Goal: Task Accomplishment & Management: Complete application form

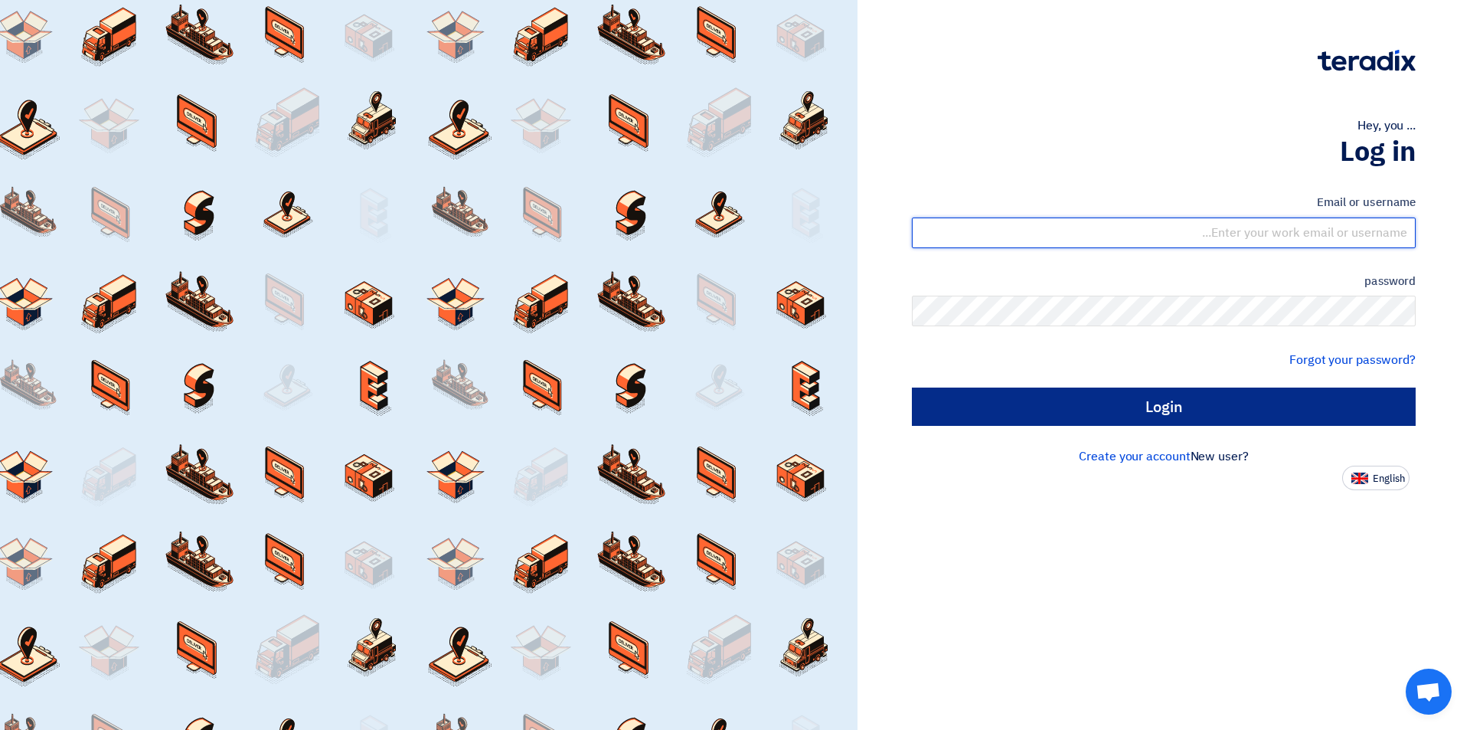
type input "[EMAIL_ADDRESS][DOMAIN_NAME]"
click at [1161, 411] on input "Login" at bounding box center [1164, 406] width 504 height 38
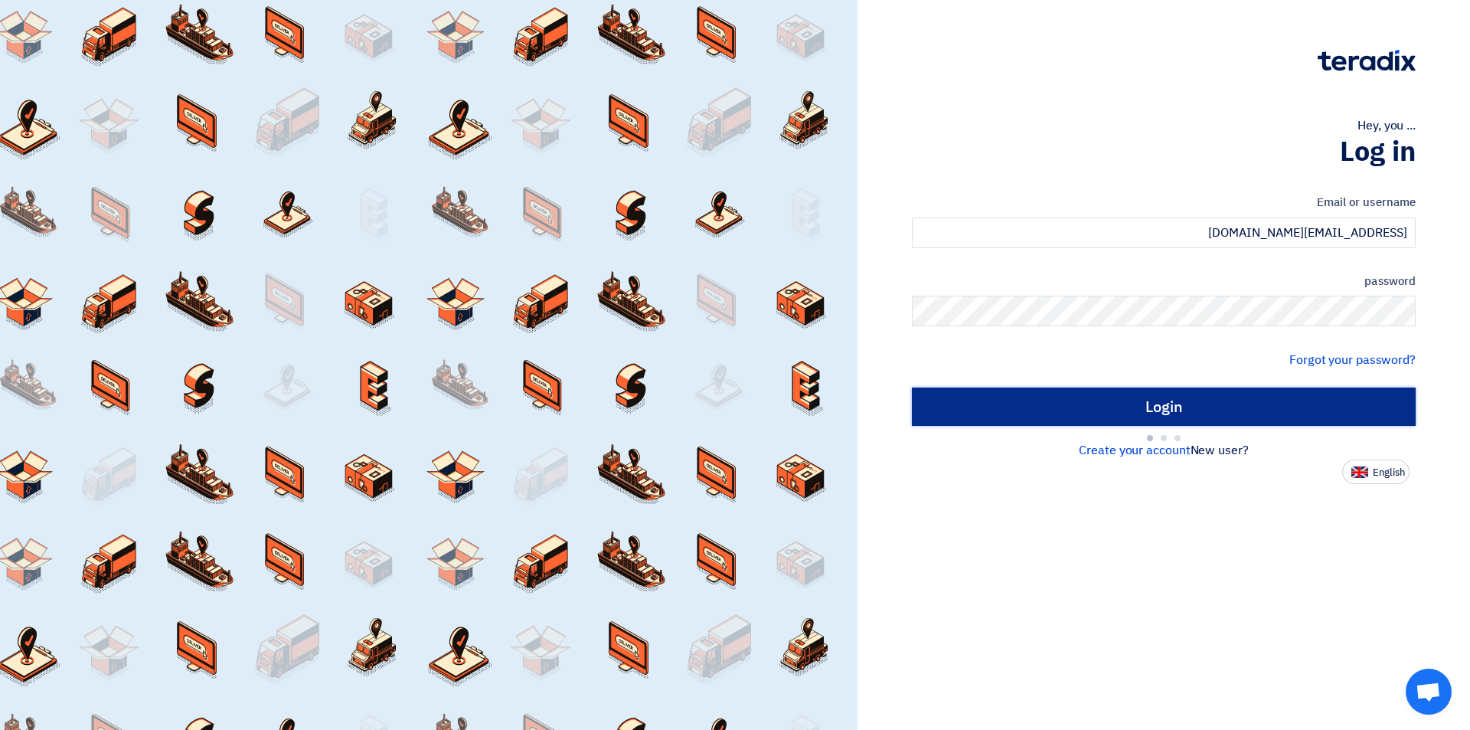
type input "Sign in"
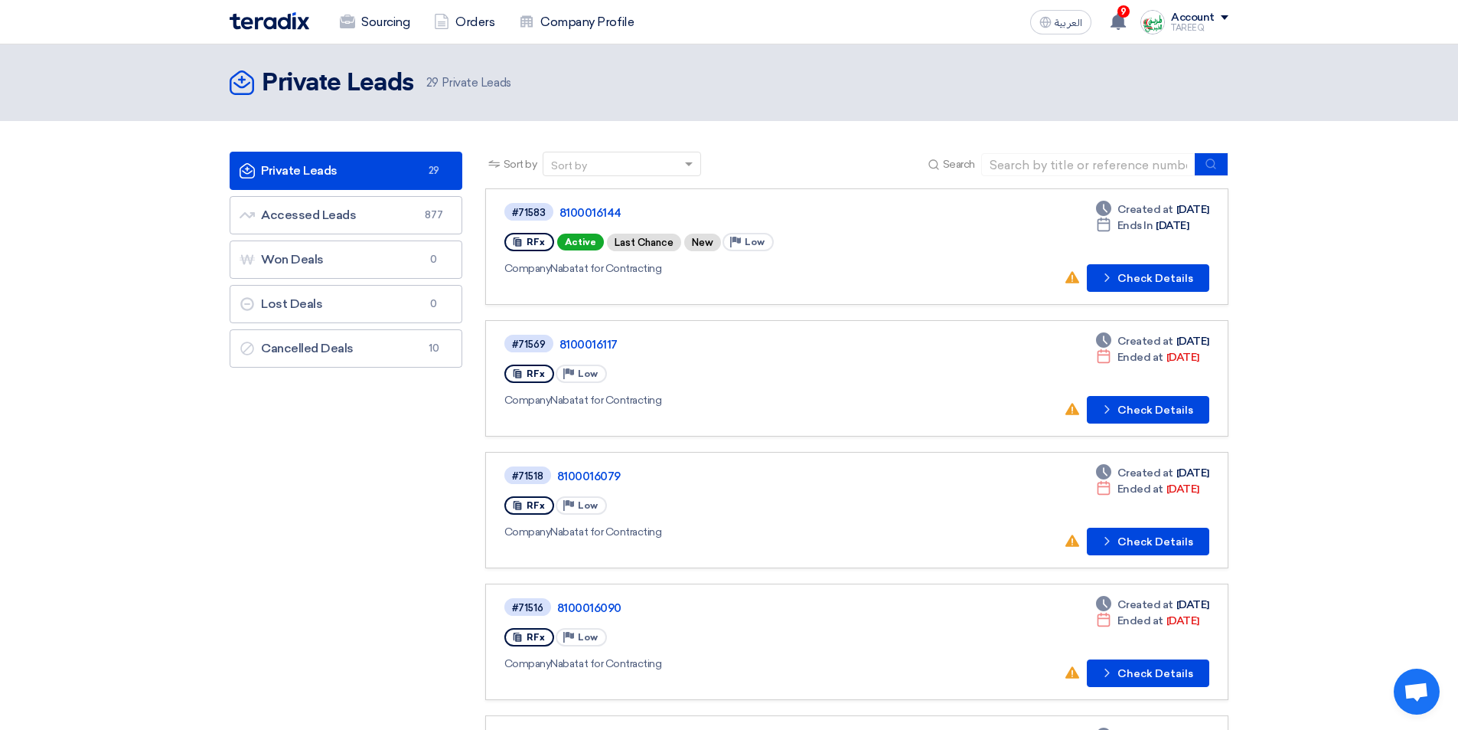
click at [1103, 273] on icon "Check details" at bounding box center [1107, 277] width 15 height 15
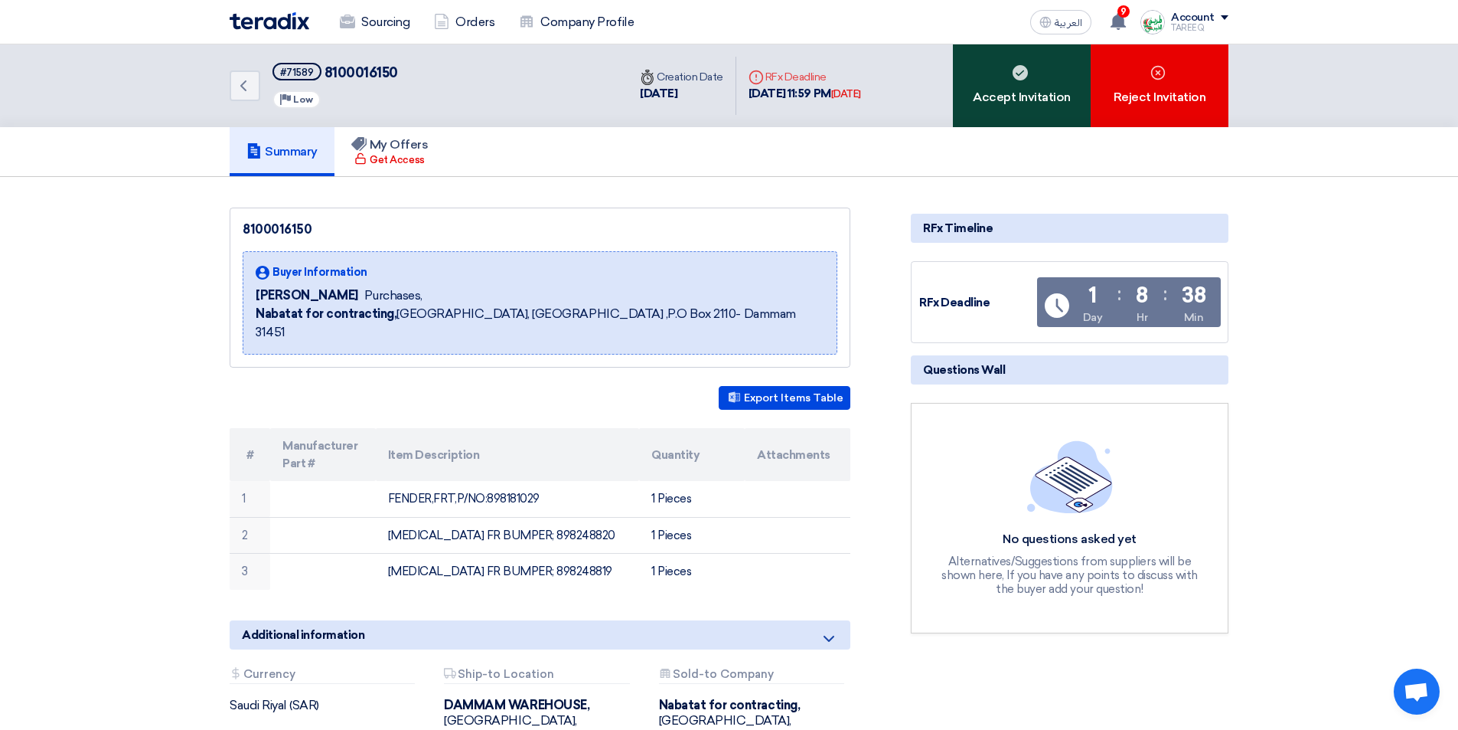
click at [1075, 87] on div "Accept Invitation" at bounding box center [1022, 85] width 138 height 83
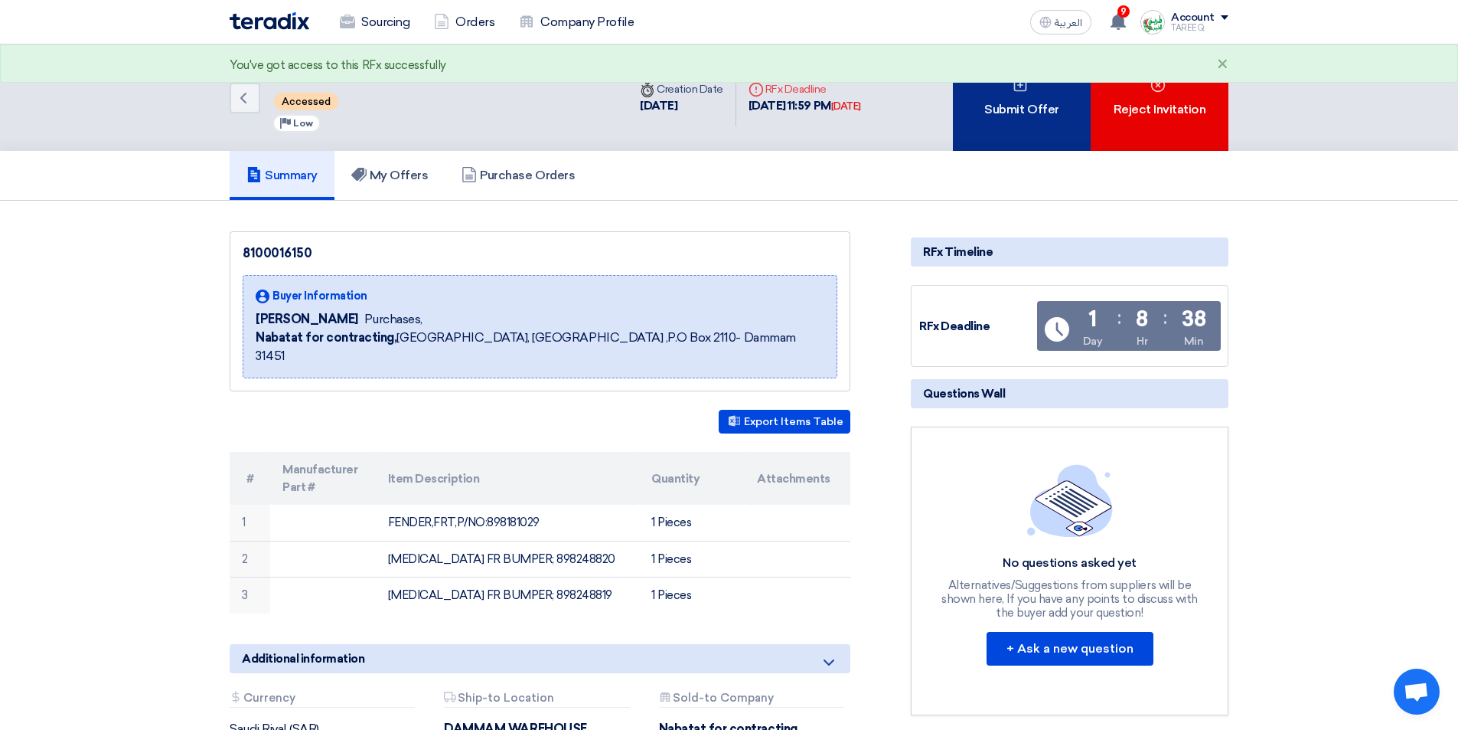
click at [1075, 84] on div "Submit Offer" at bounding box center [1022, 97] width 138 height 106
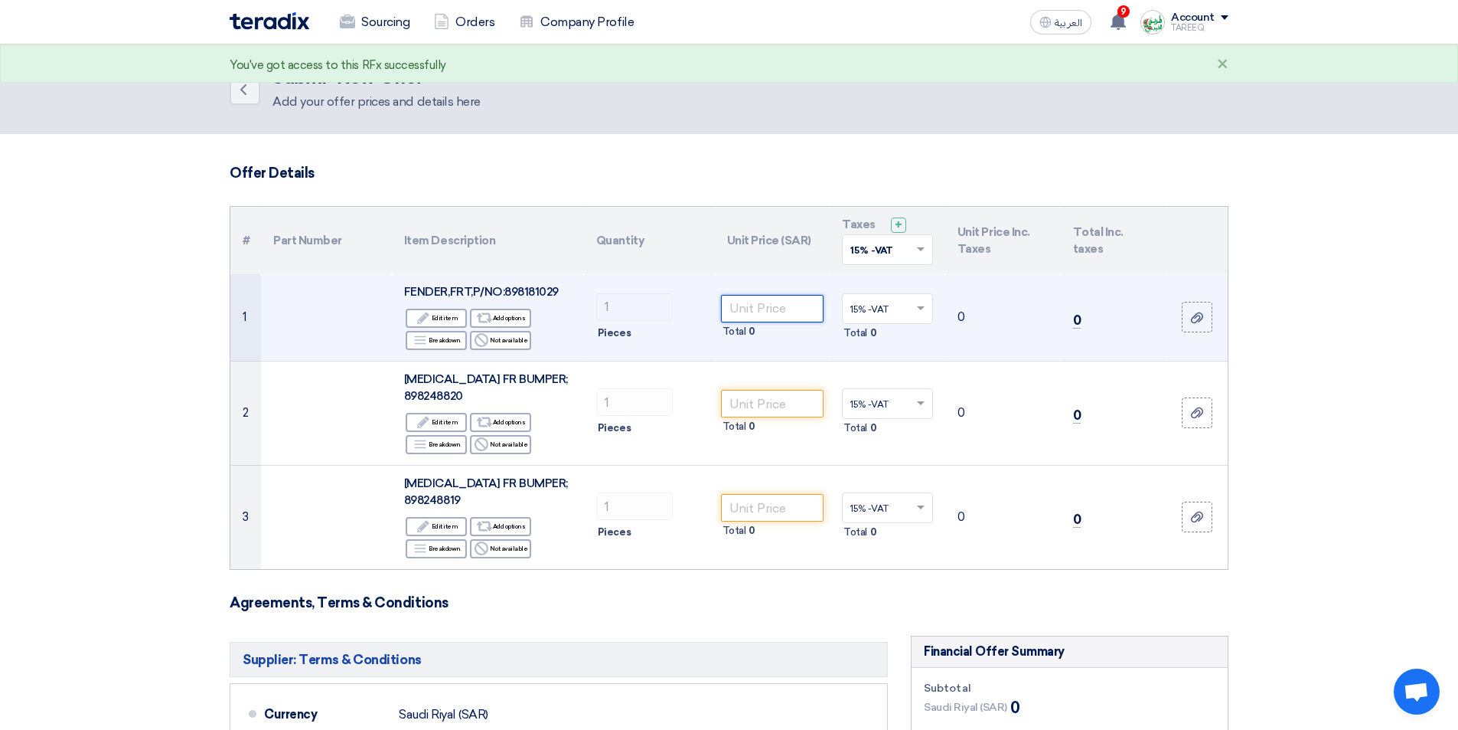
click at [775, 312] on input "number" at bounding box center [772, 309] width 103 height 28
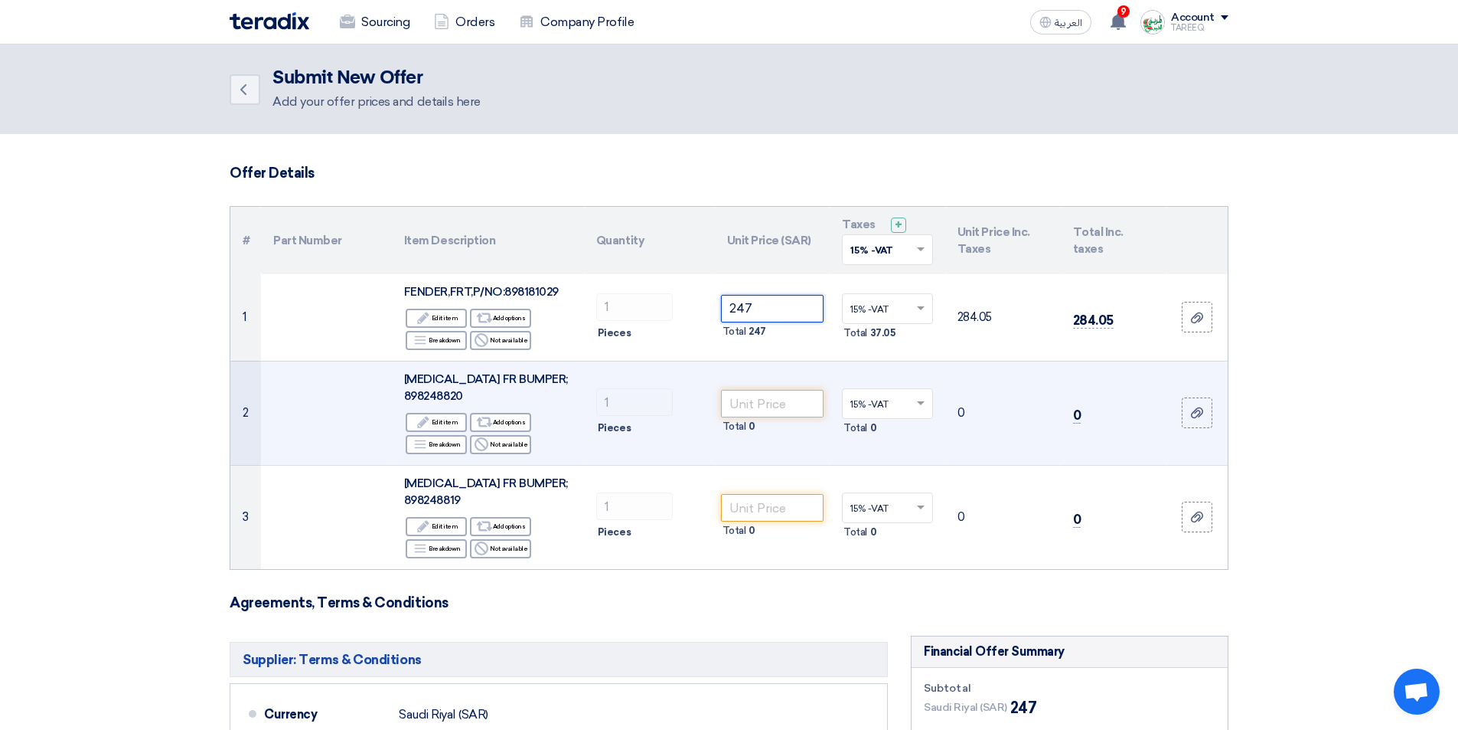
type input "247"
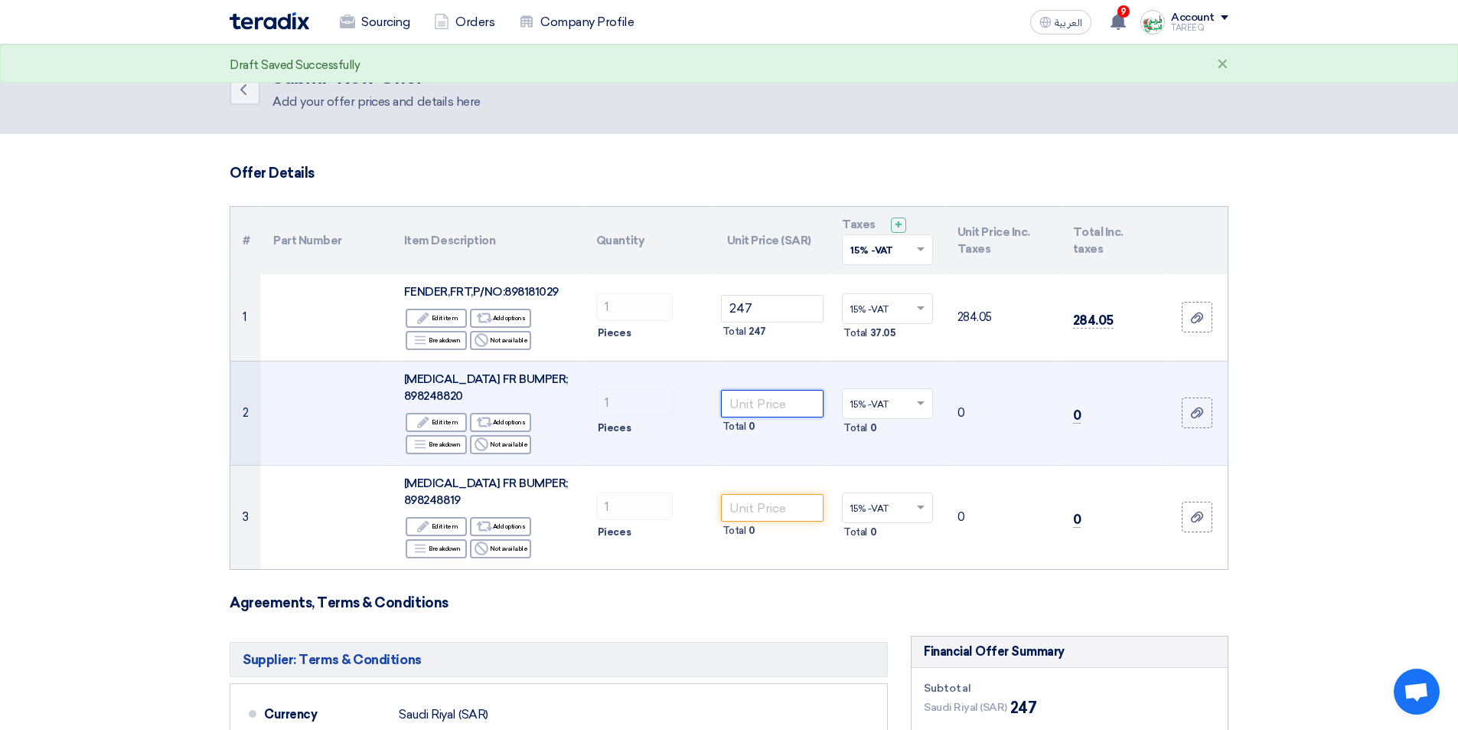
click at [774, 405] on input "number" at bounding box center [772, 404] width 103 height 28
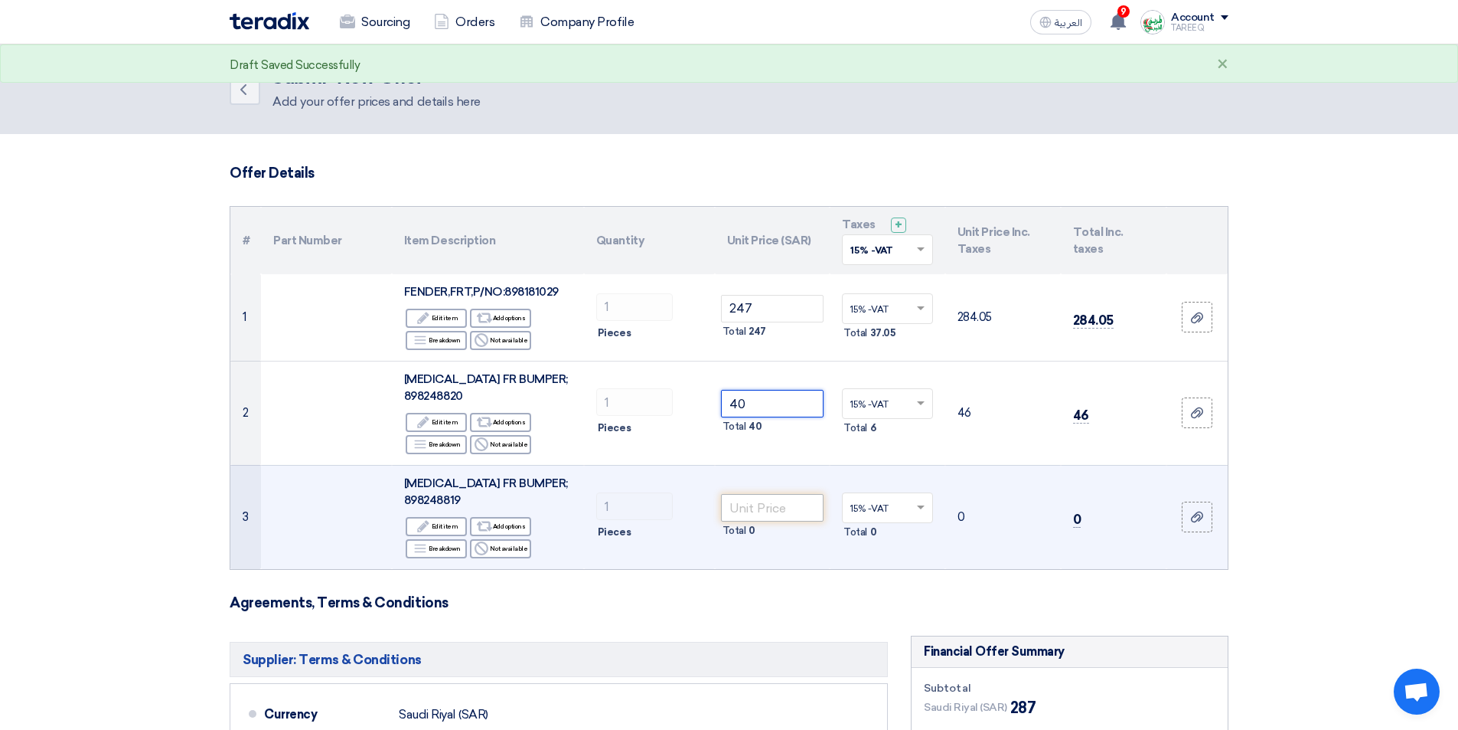
type input "40"
click at [756, 501] on input "number" at bounding box center [772, 508] width 103 height 28
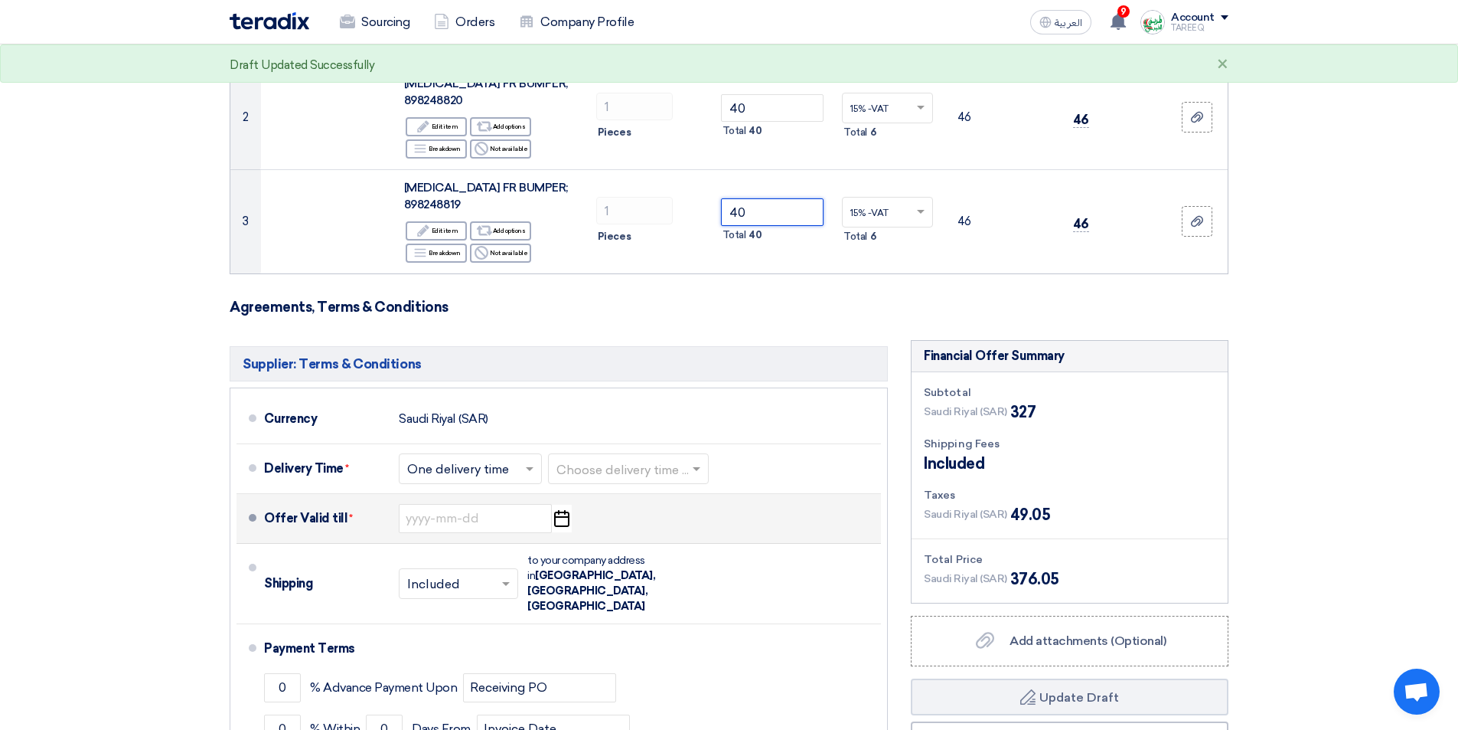
scroll to position [306, 0]
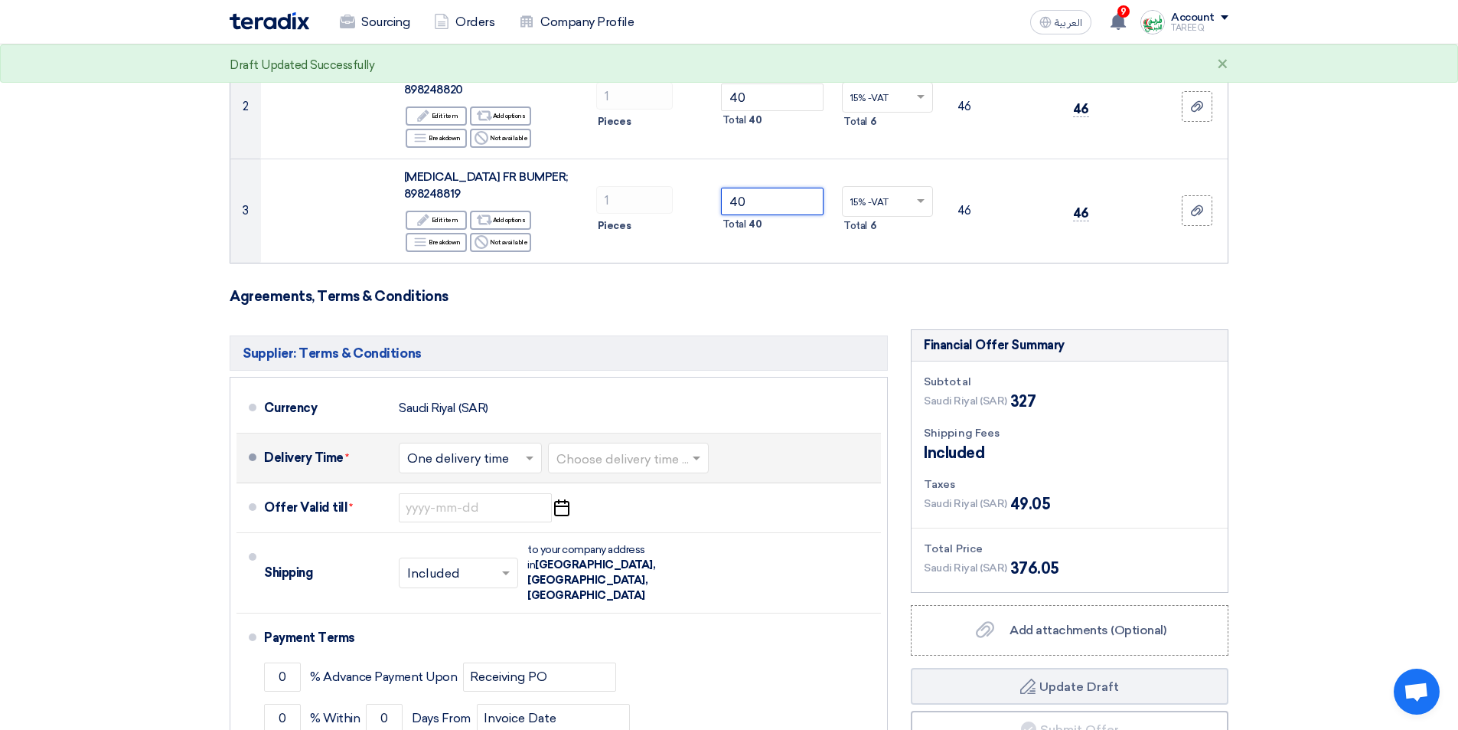
type input "40"
click at [655, 460] on input "text" at bounding box center [629, 459] width 145 height 22
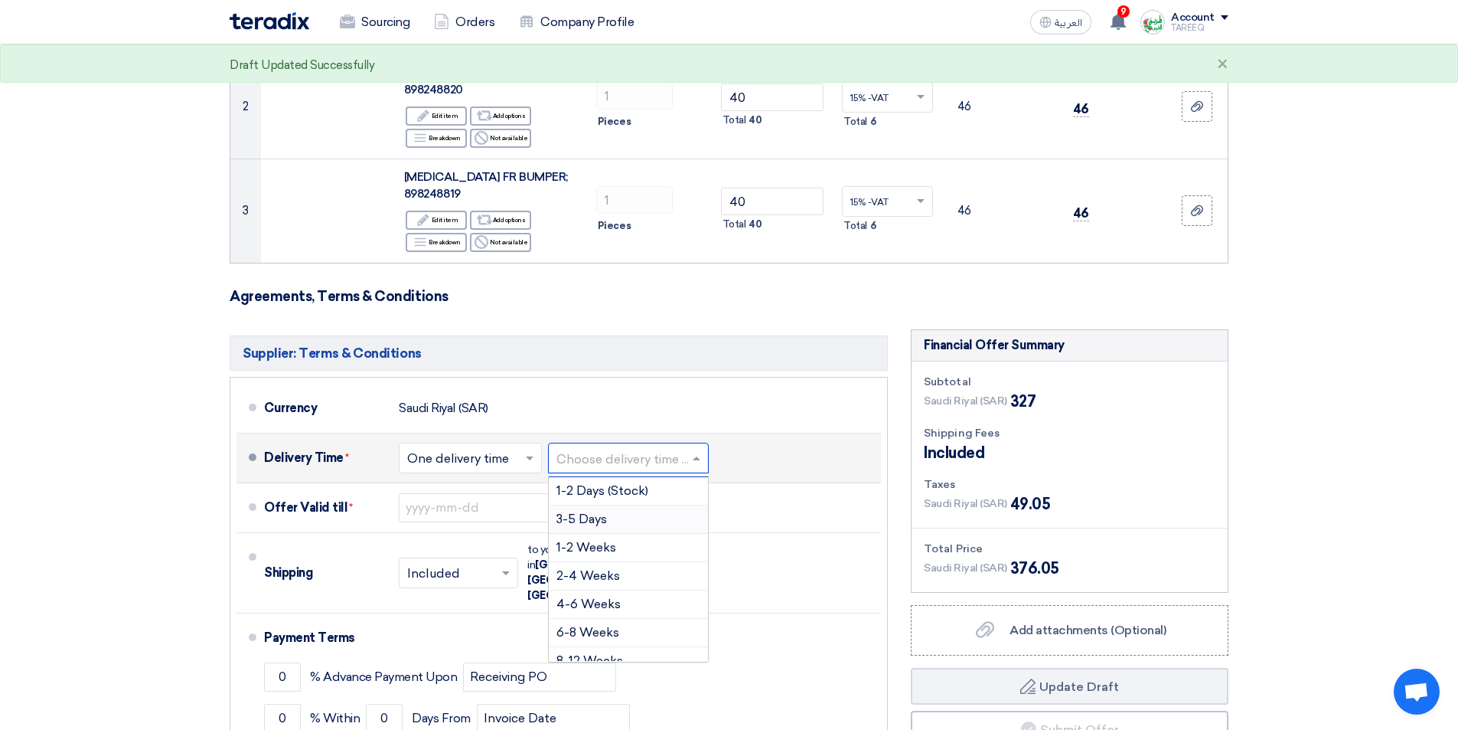
click at [559, 519] on span "3-5 Days" at bounding box center [582, 518] width 51 height 15
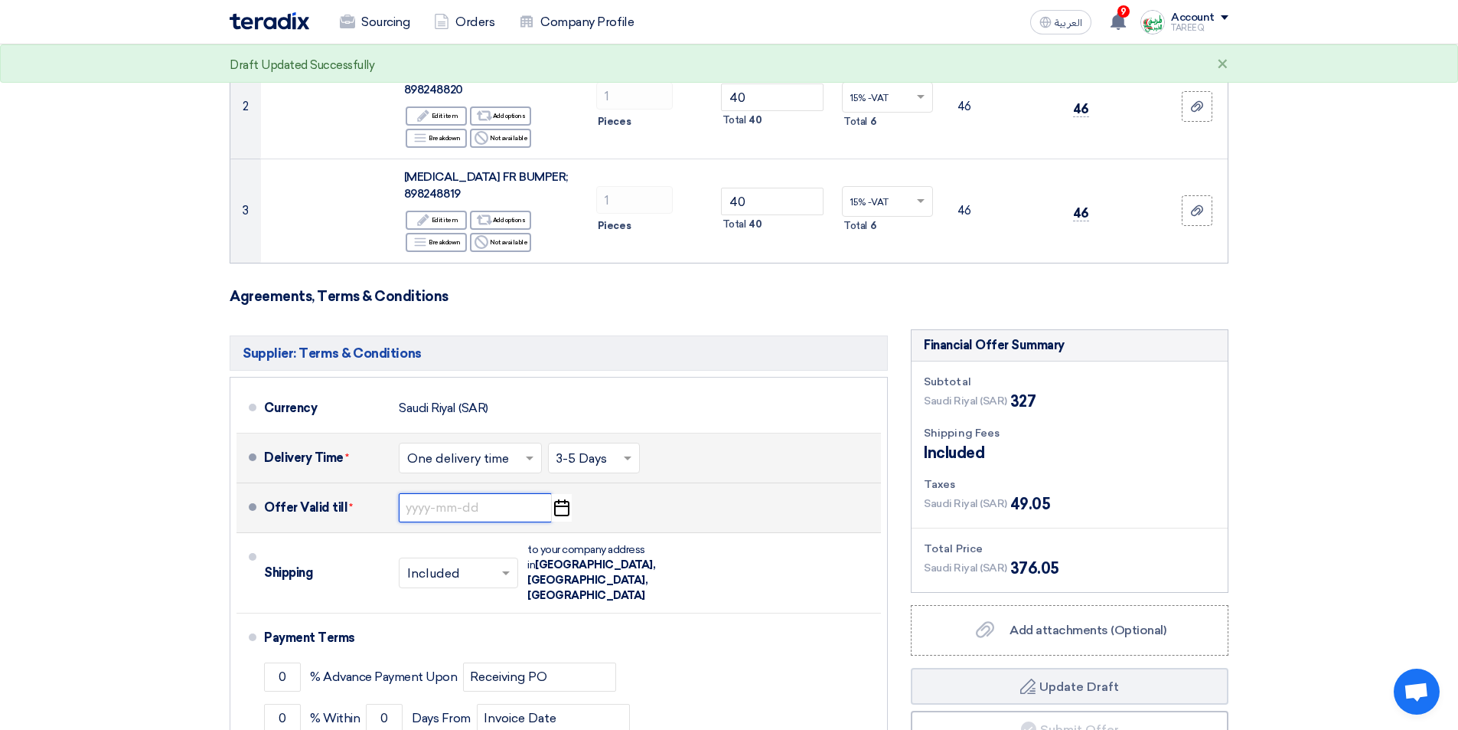
click at [455, 502] on input at bounding box center [475, 507] width 153 height 29
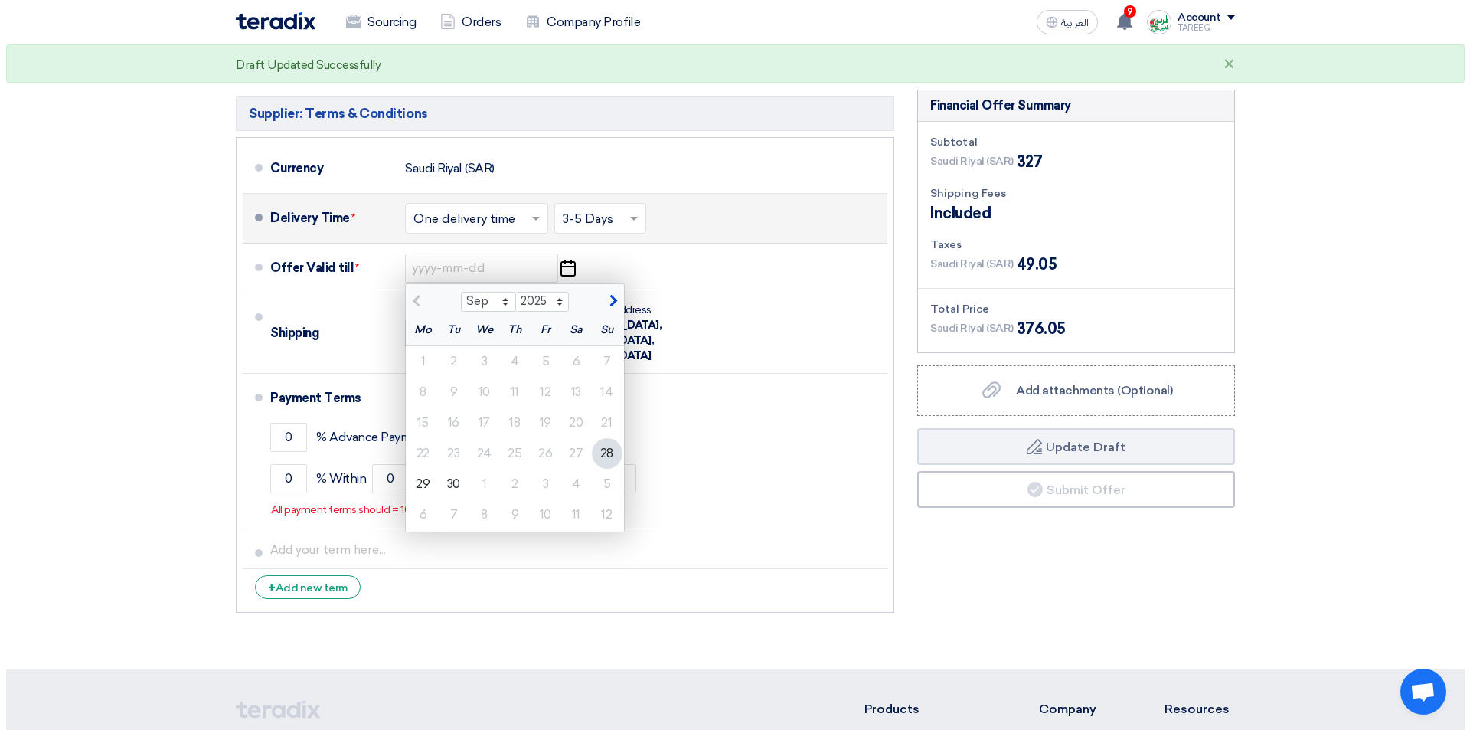
scroll to position [612, 0]
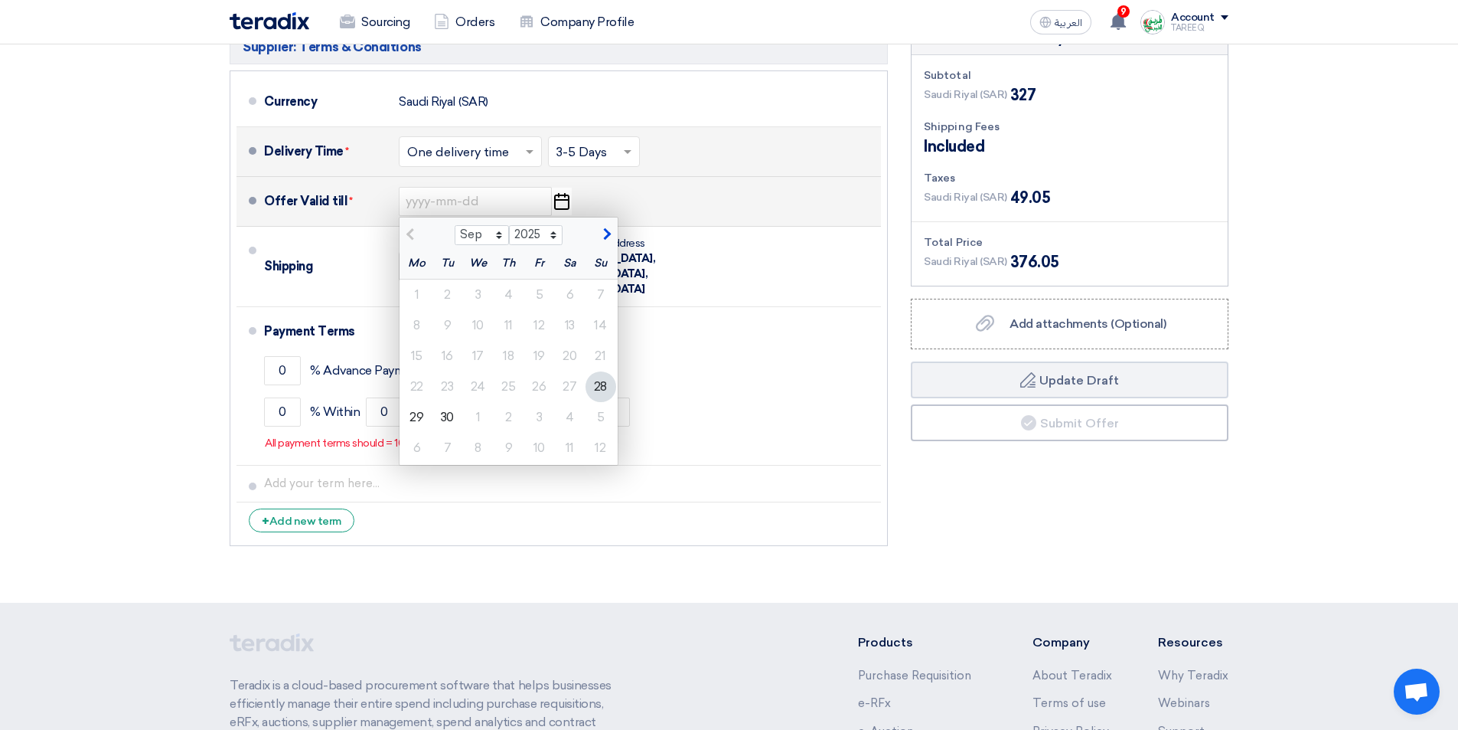
click at [609, 234] on span "button" at bounding box center [605, 234] width 8 height 14
select select "10"
click at [599, 300] on div "5" at bounding box center [601, 294] width 31 height 31
type input "10/5/2025"
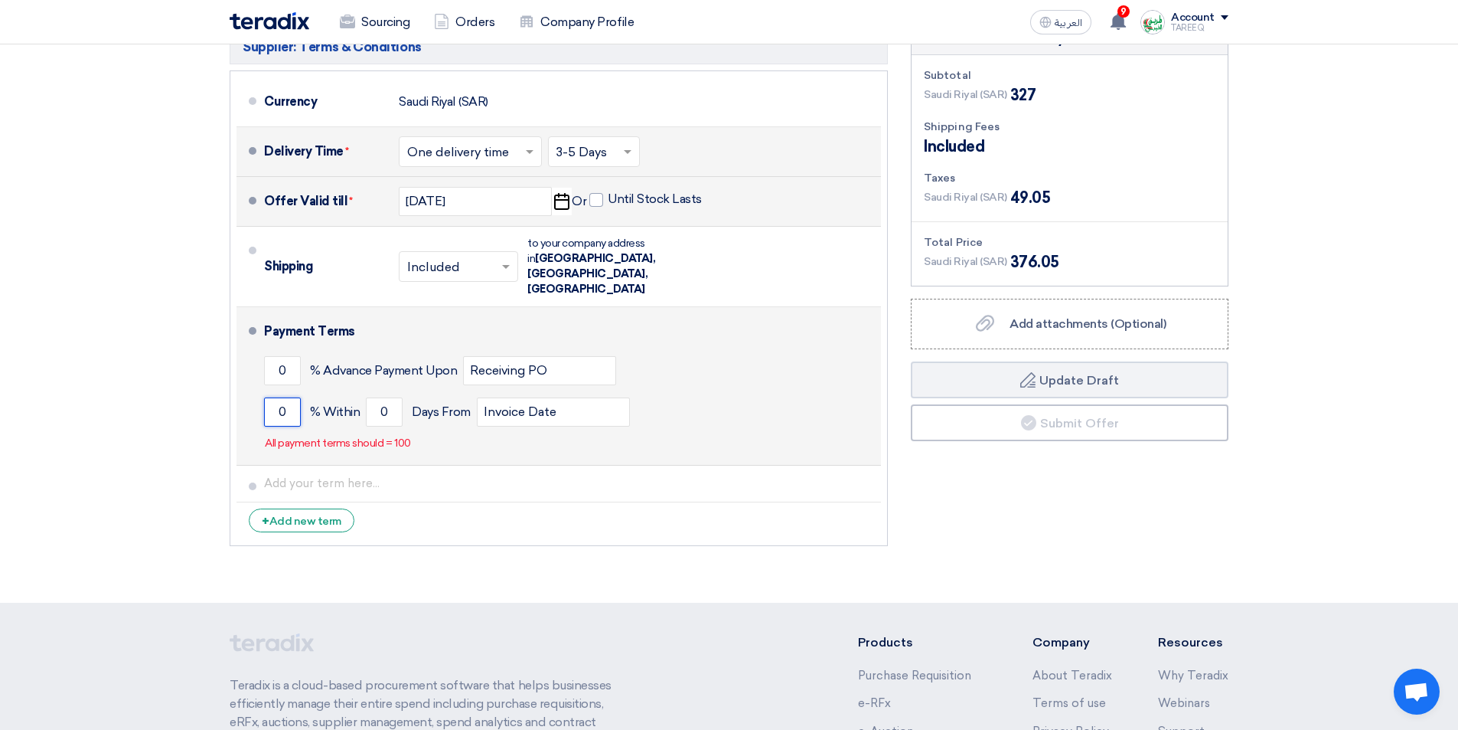
click at [269, 397] on input "0" at bounding box center [282, 411] width 37 height 29
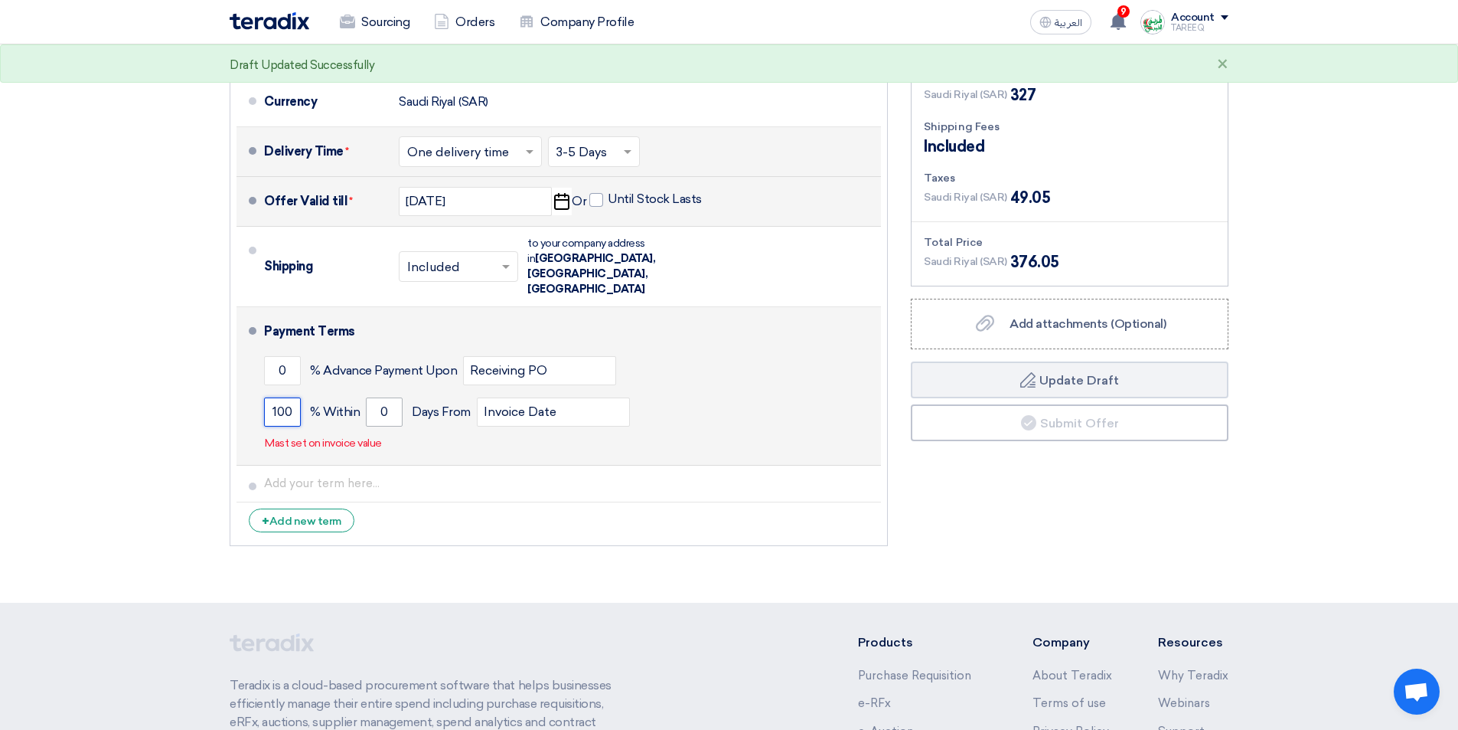
type input "100"
click at [379, 397] on input "0" at bounding box center [384, 411] width 37 height 29
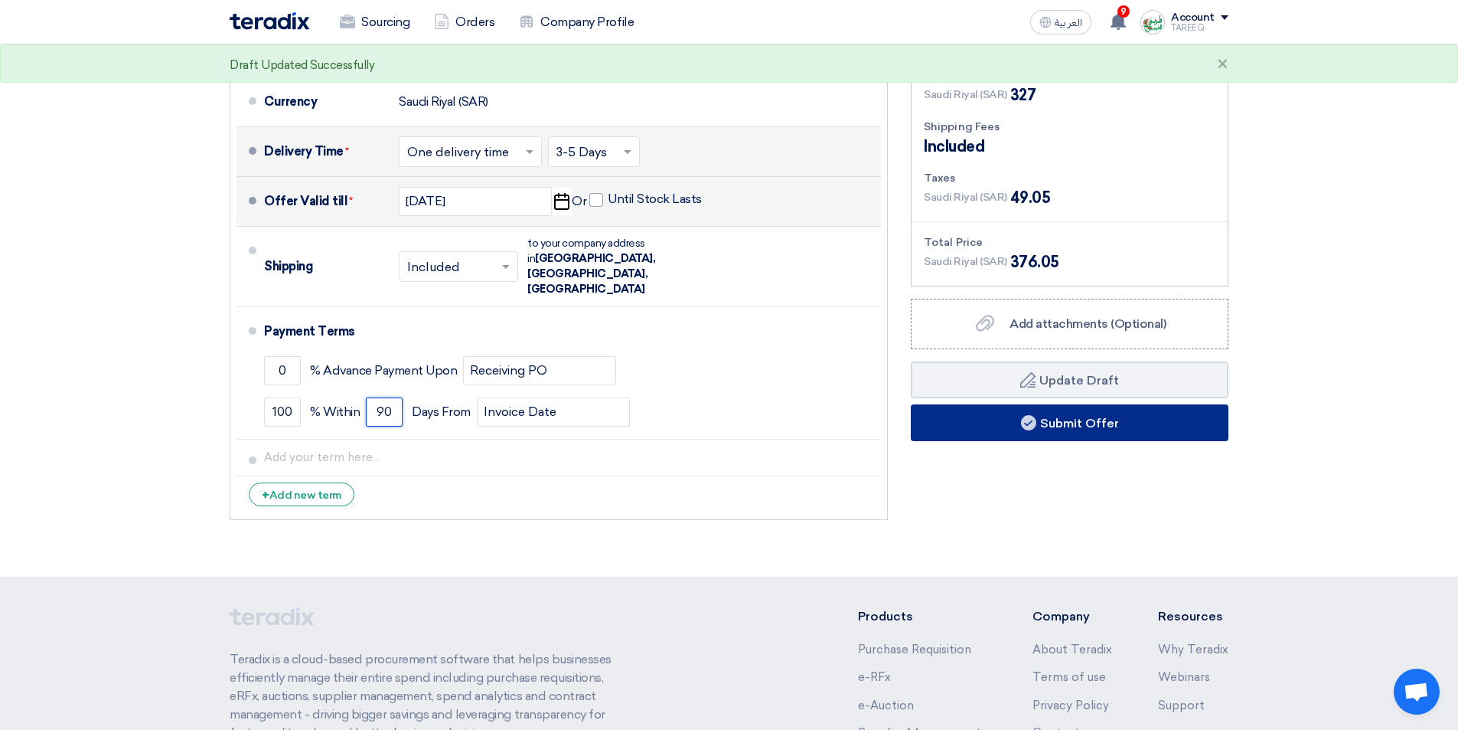
type input "90"
click at [1010, 427] on button "Submit Offer" at bounding box center [1070, 422] width 318 height 37
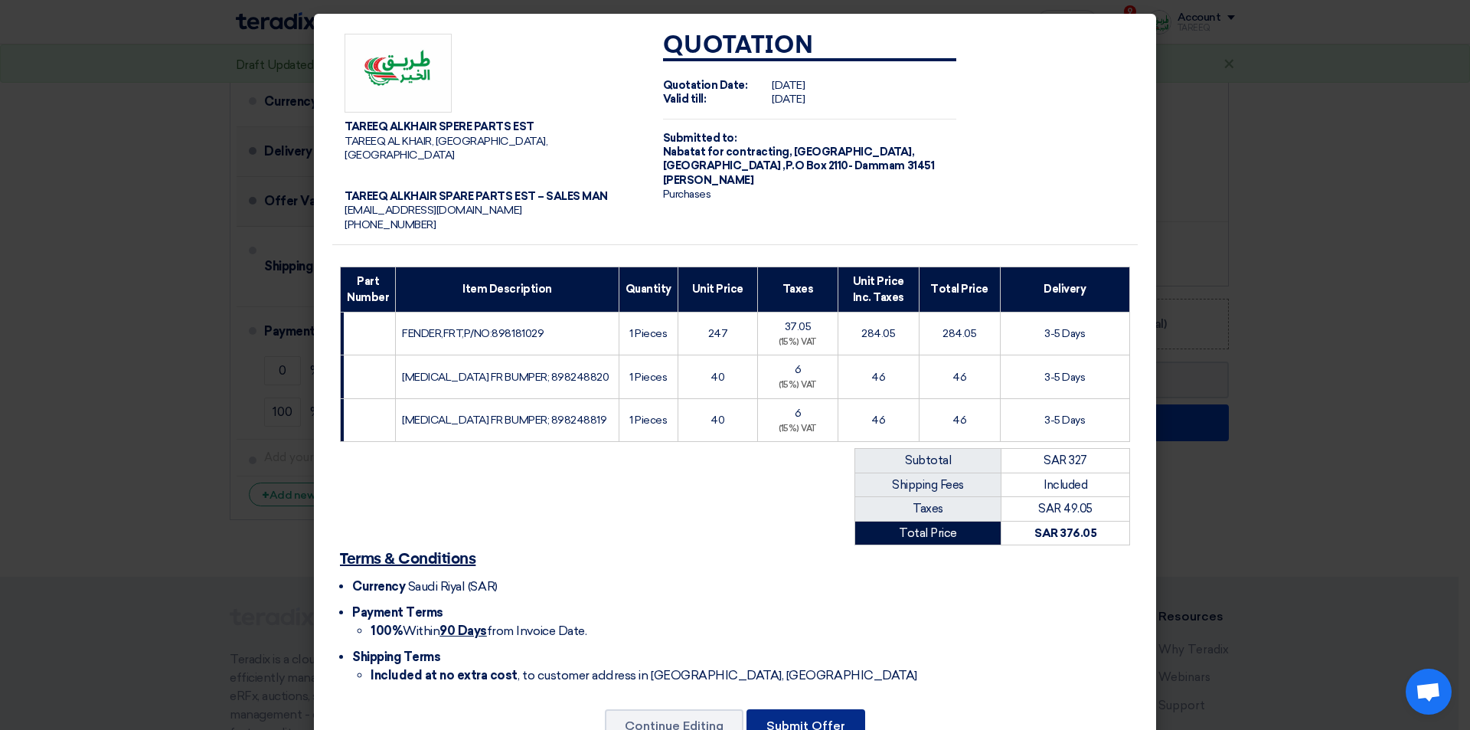
click at [804, 709] on button "Submit Offer" at bounding box center [805, 726] width 119 height 34
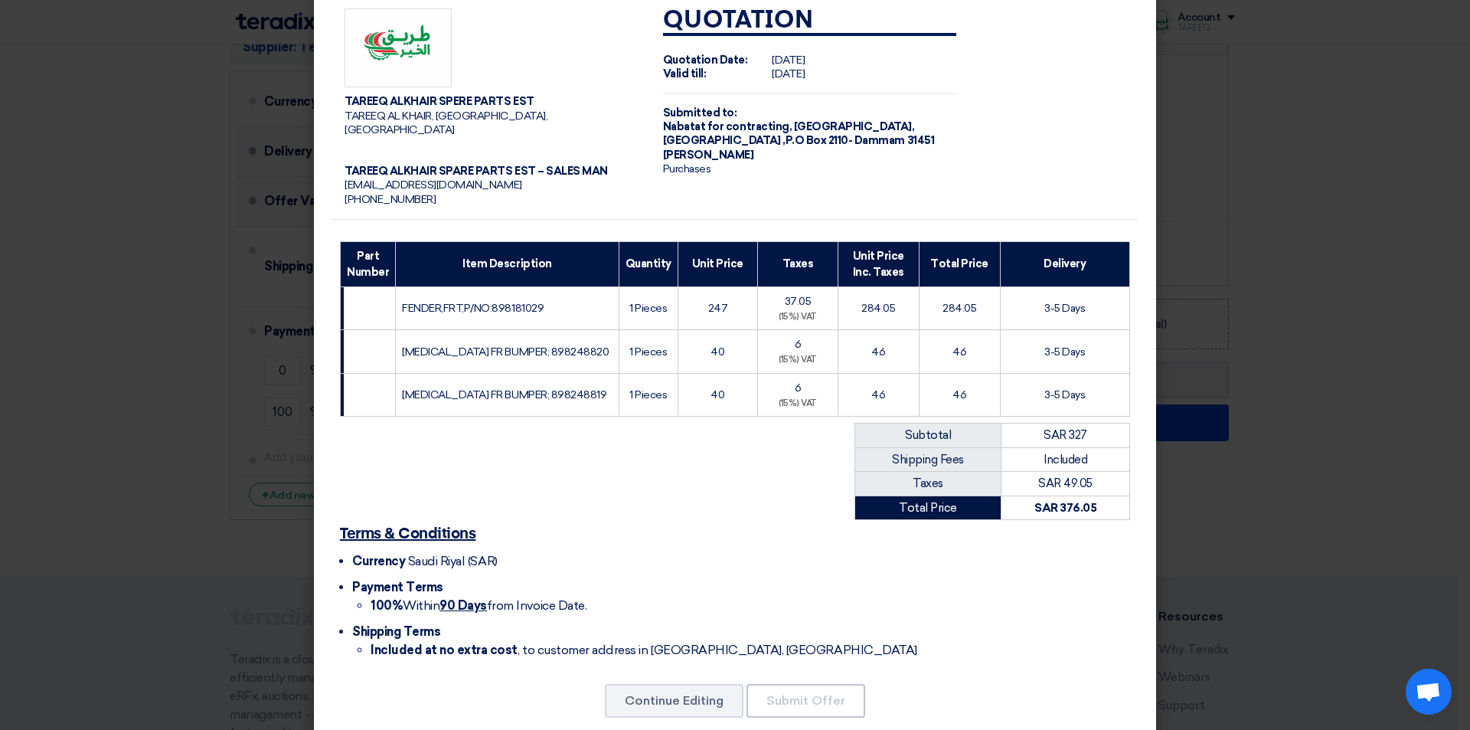
scroll to position [39, 0]
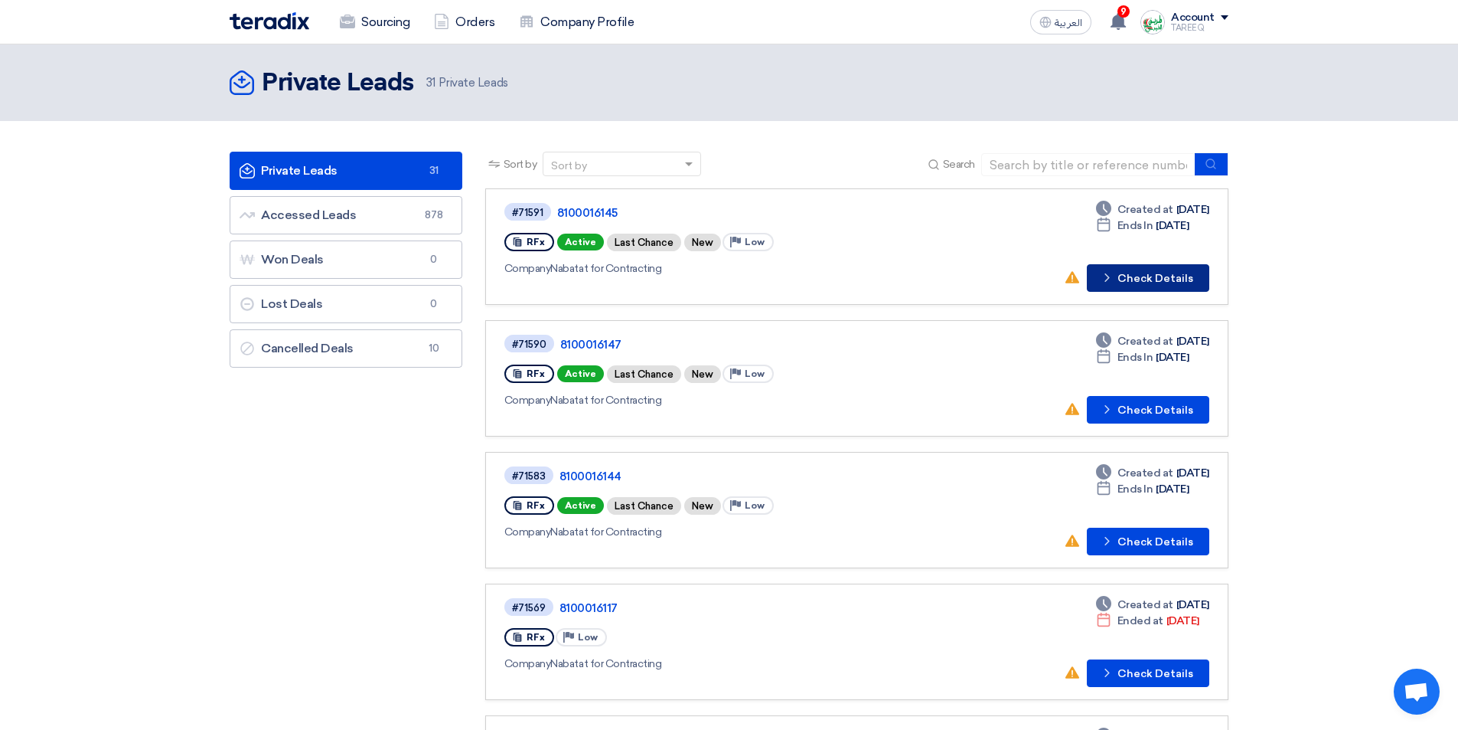
click at [1187, 276] on button "Check details Check Details" at bounding box center [1148, 278] width 122 height 28
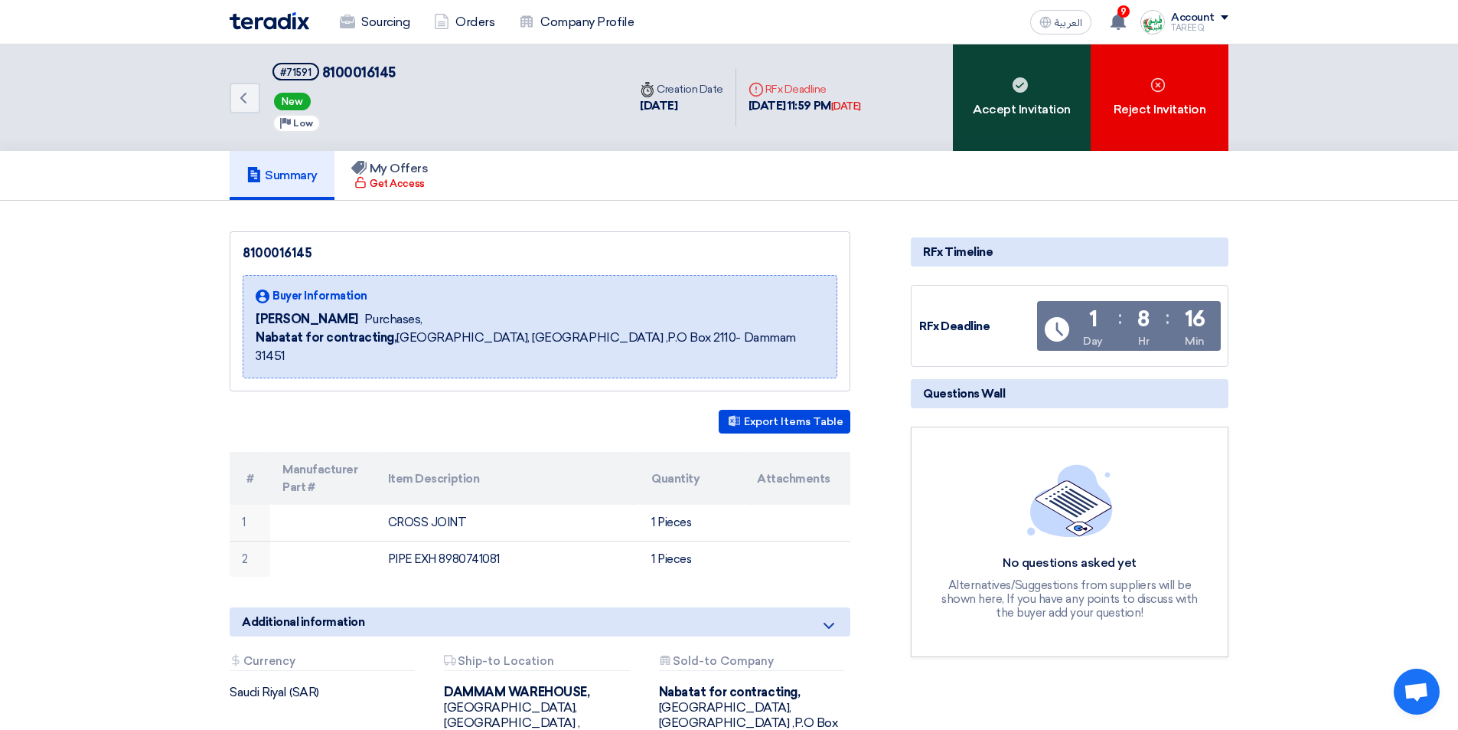
click at [983, 126] on div "Accept Invitation" at bounding box center [1022, 97] width 138 height 106
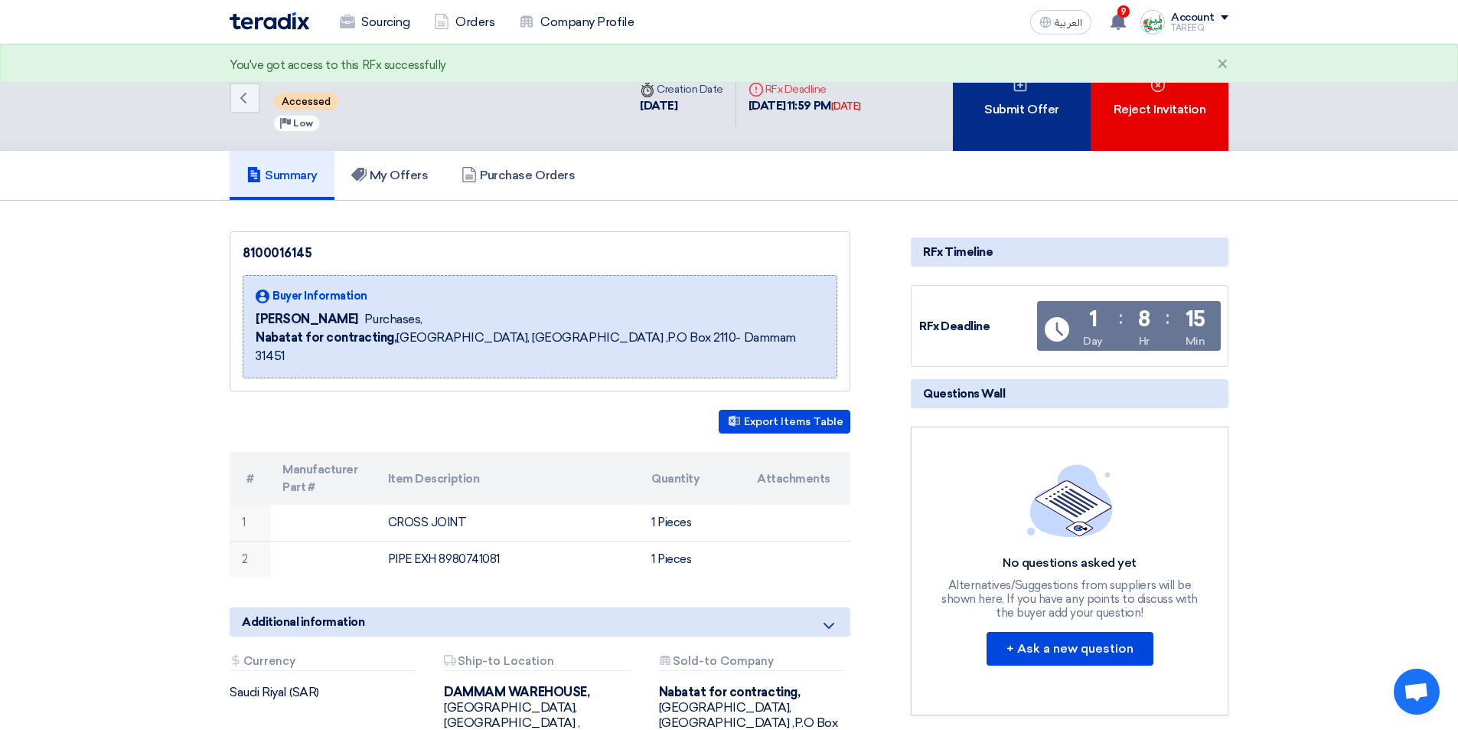
click at [984, 126] on div "Submit Offer" at bounding box center [1022, 97] width 138 height 106
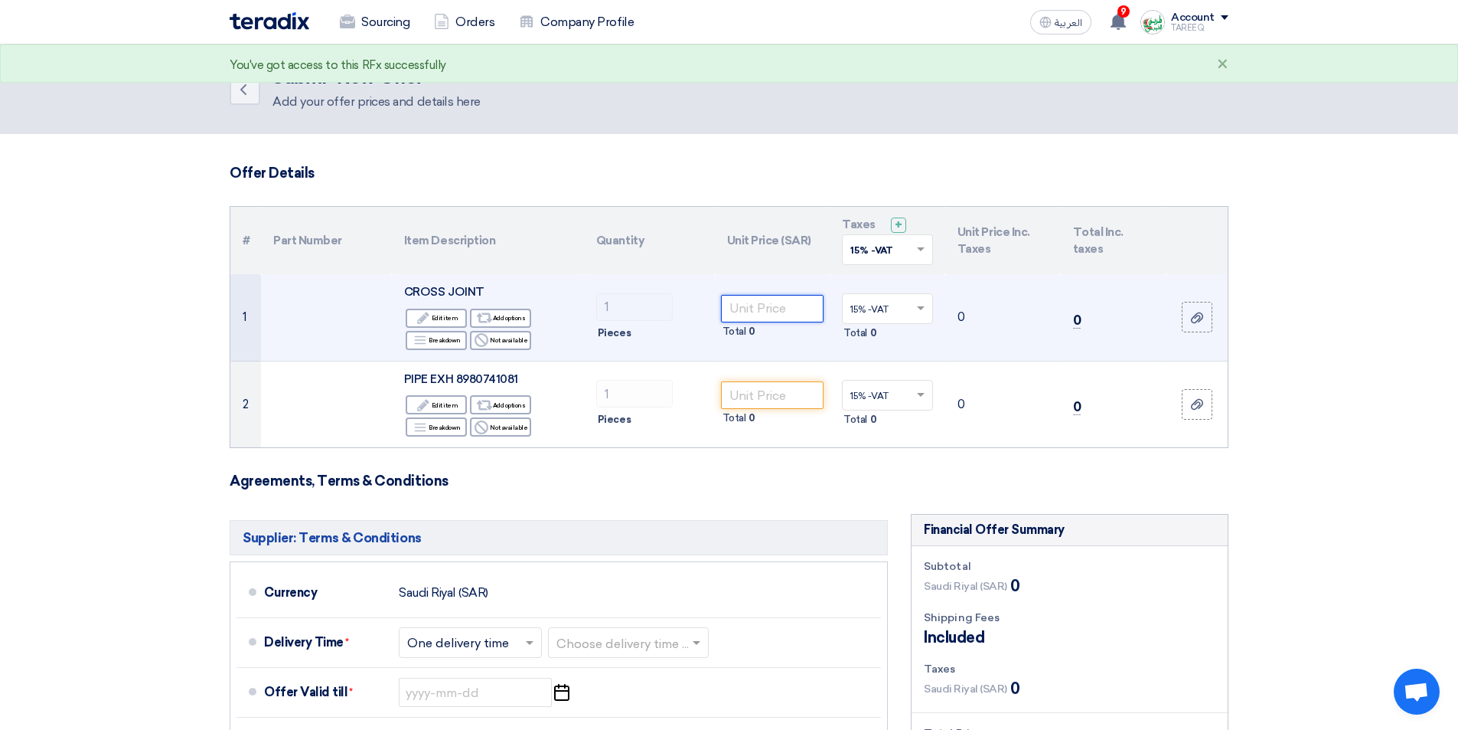
click at [779, 311] on input "number" at bounding box center [772, 309] width 103 height 28
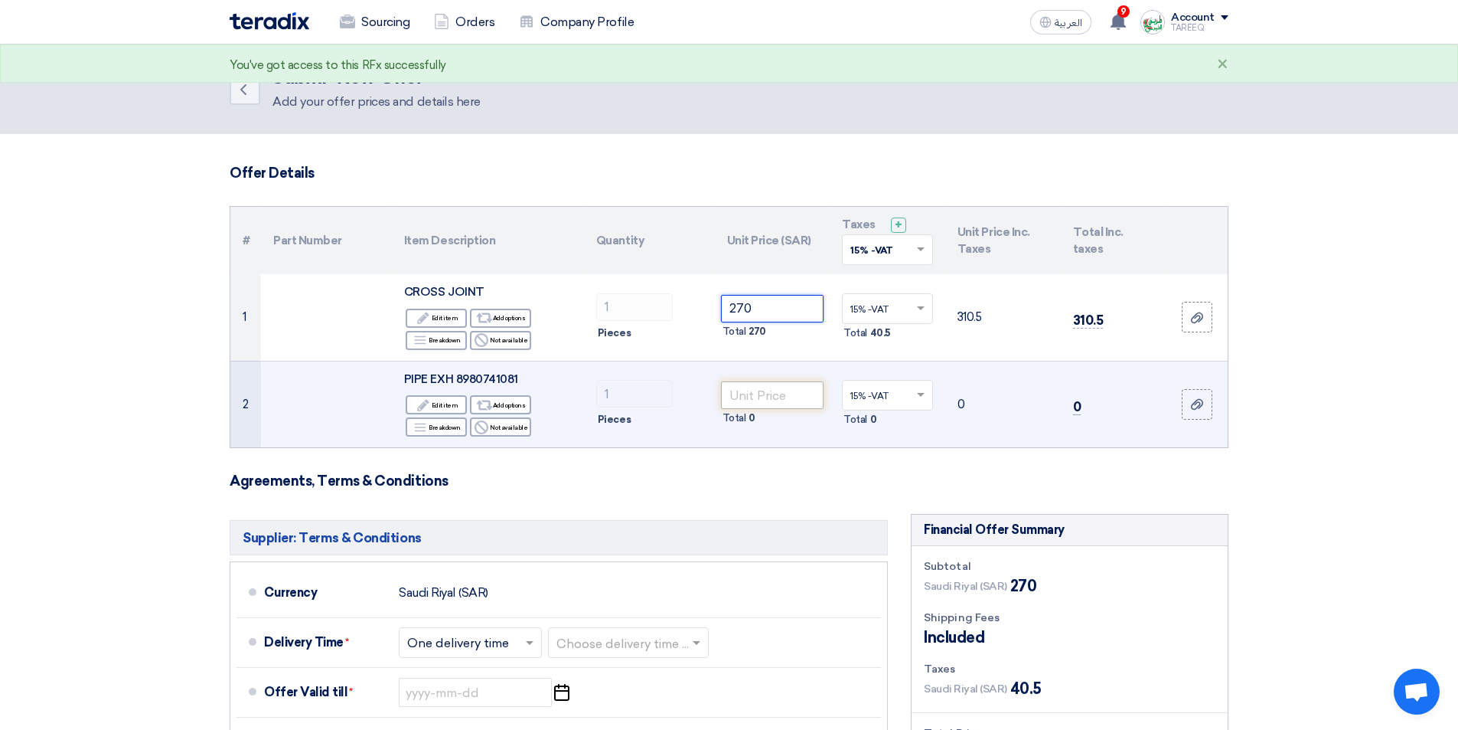
type input "270"
click at [775, 397] on input "number" at bounding box center [772, 395] width 103 height 28
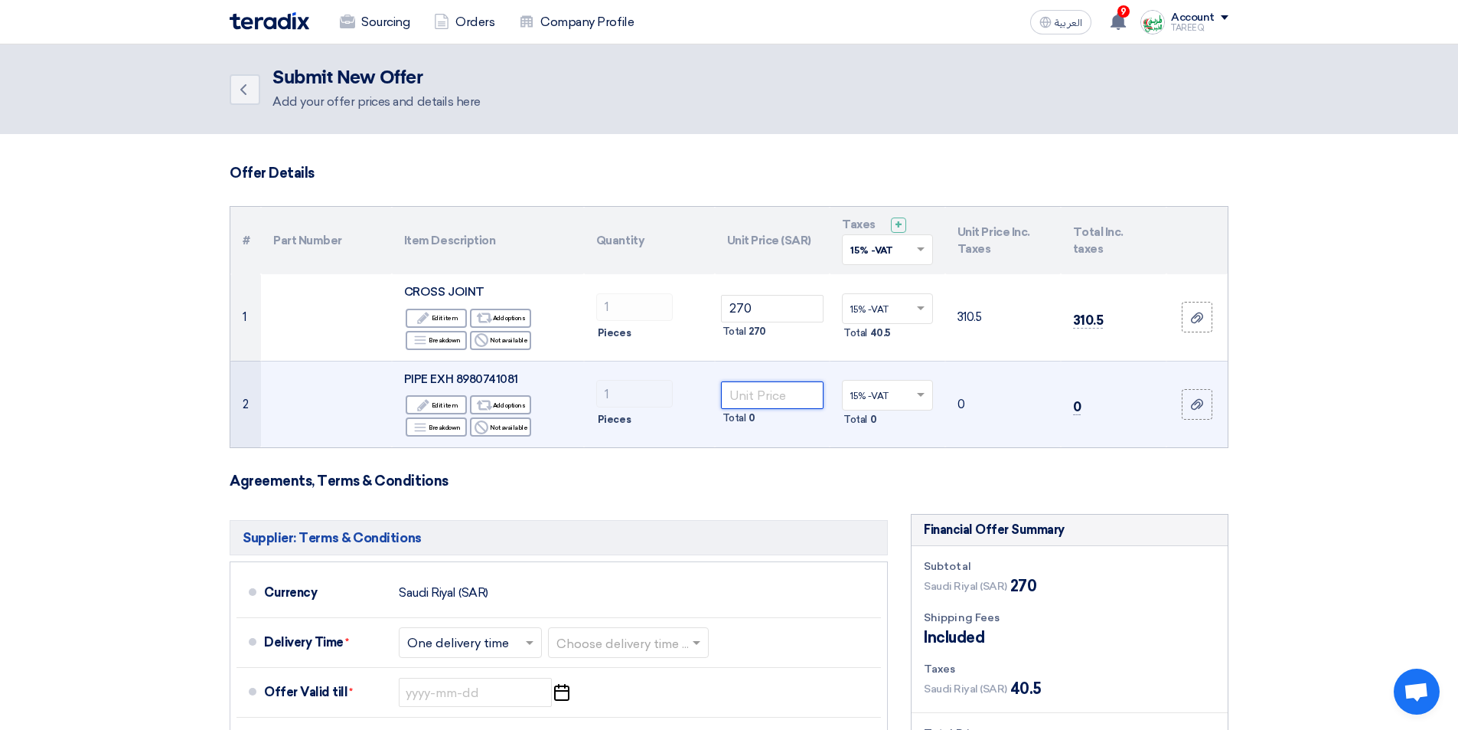
click at [755, 400] on input "number" at bounding box center [772, 395] width 103 height 28
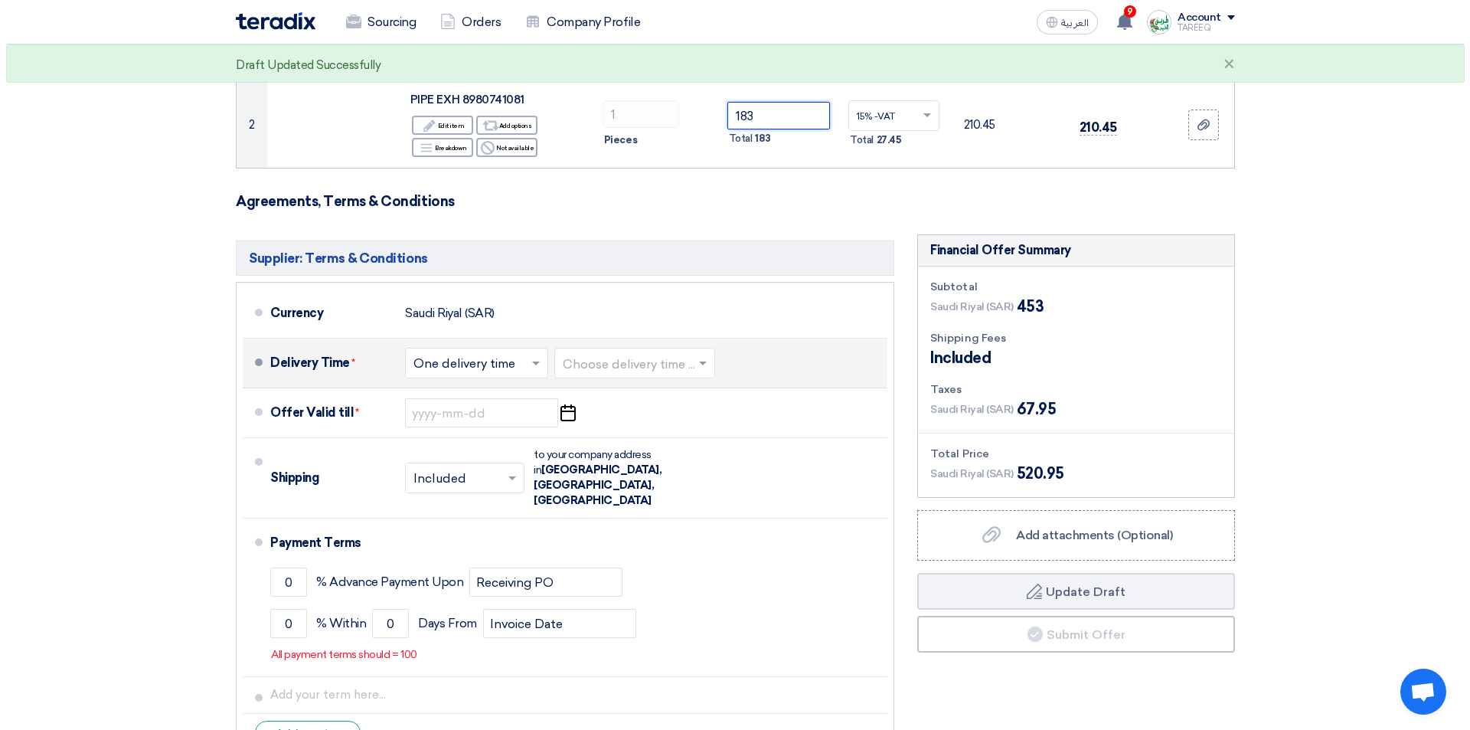
scroll to position [306, 0]
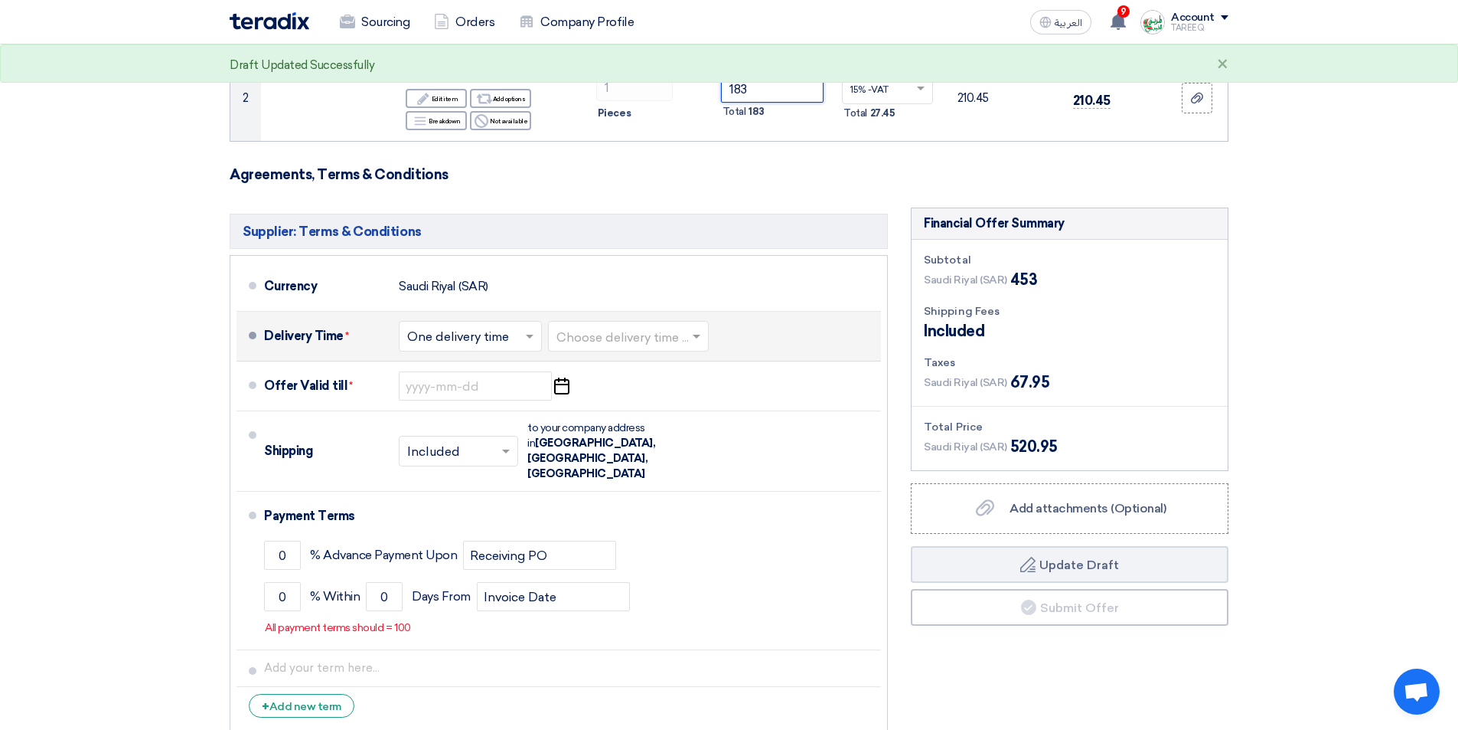
type input "183"
click at [648, 340] on input "text" at bounding box center [629, 338] width 145 height 22
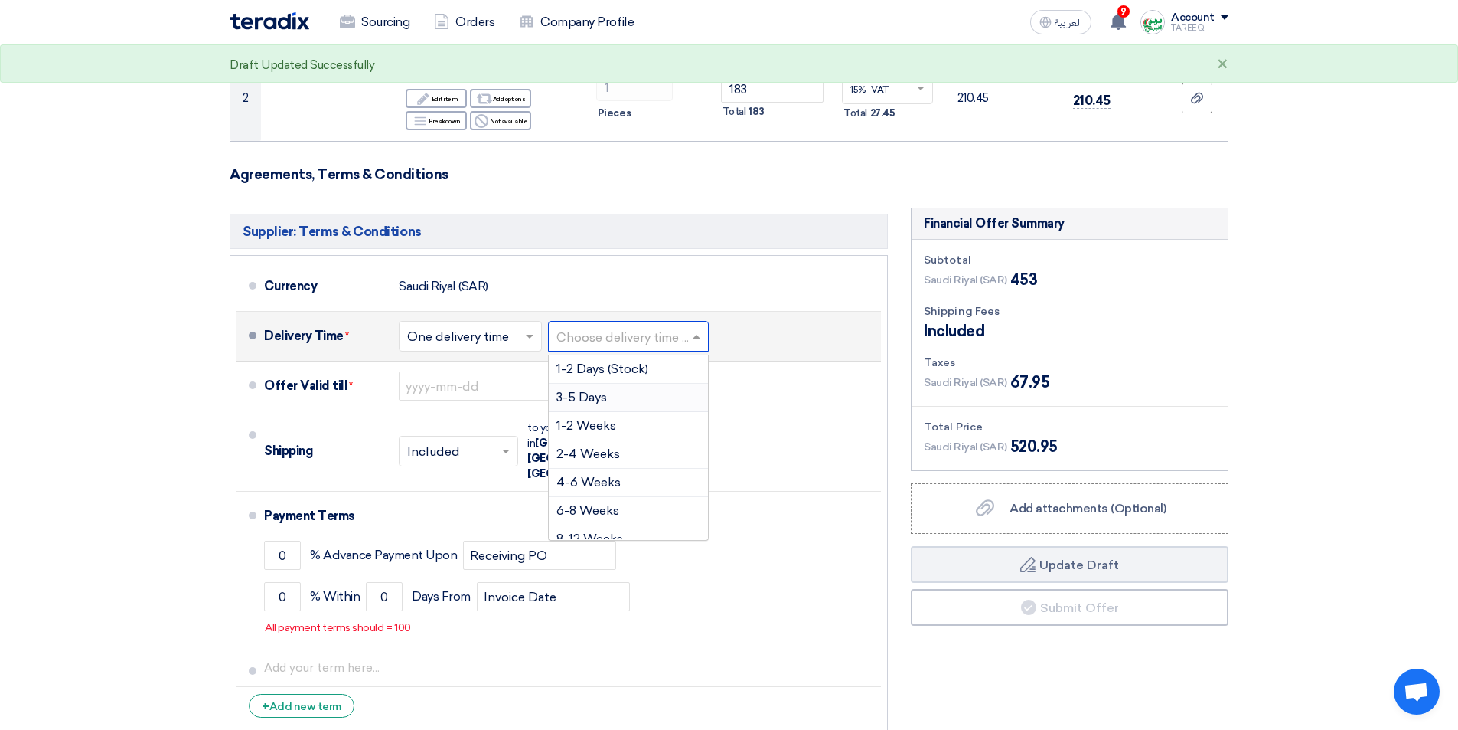
click at [611, 394] on div "3-5 Days" at bounding box center [628, 398] width 159 height 28
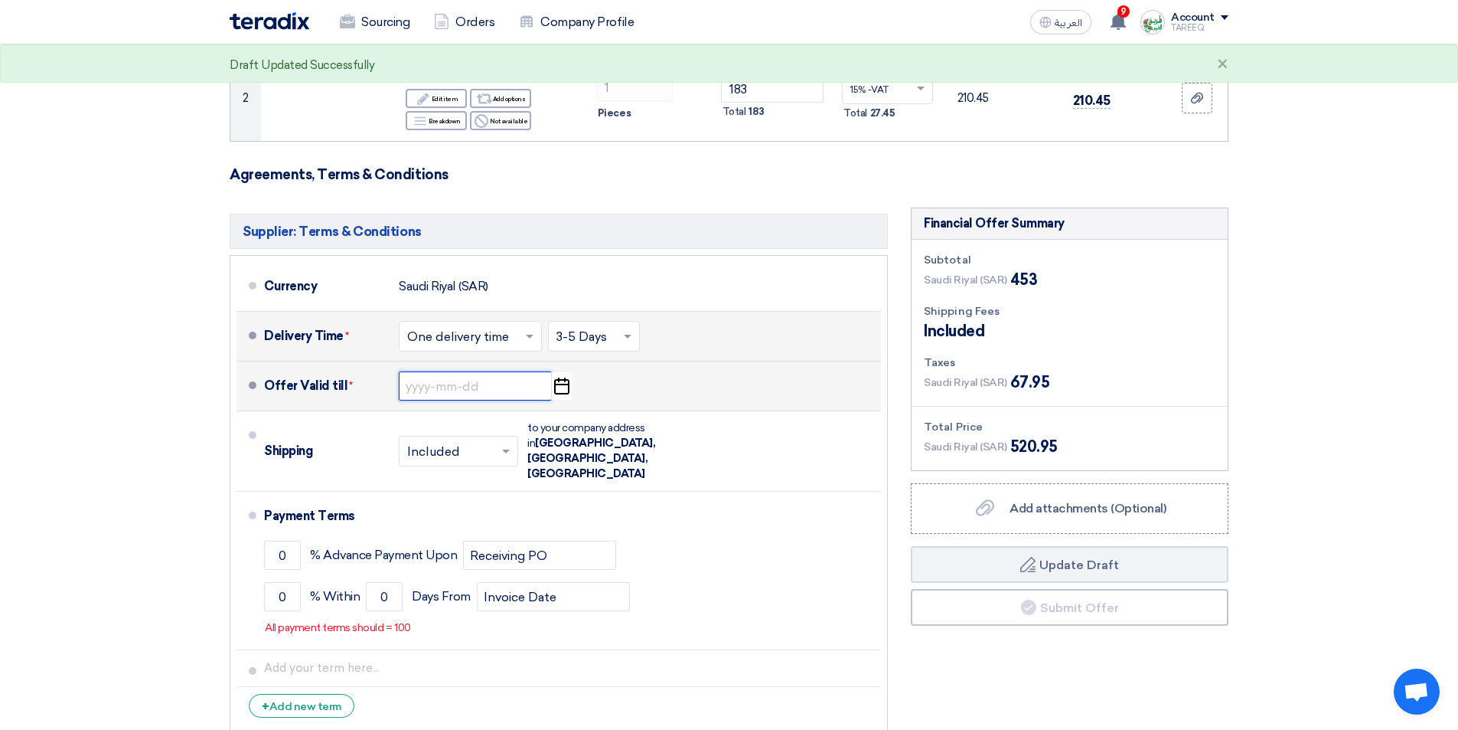
click at [461, 386] on input at bounding box center [475, 385] width 153 height 29
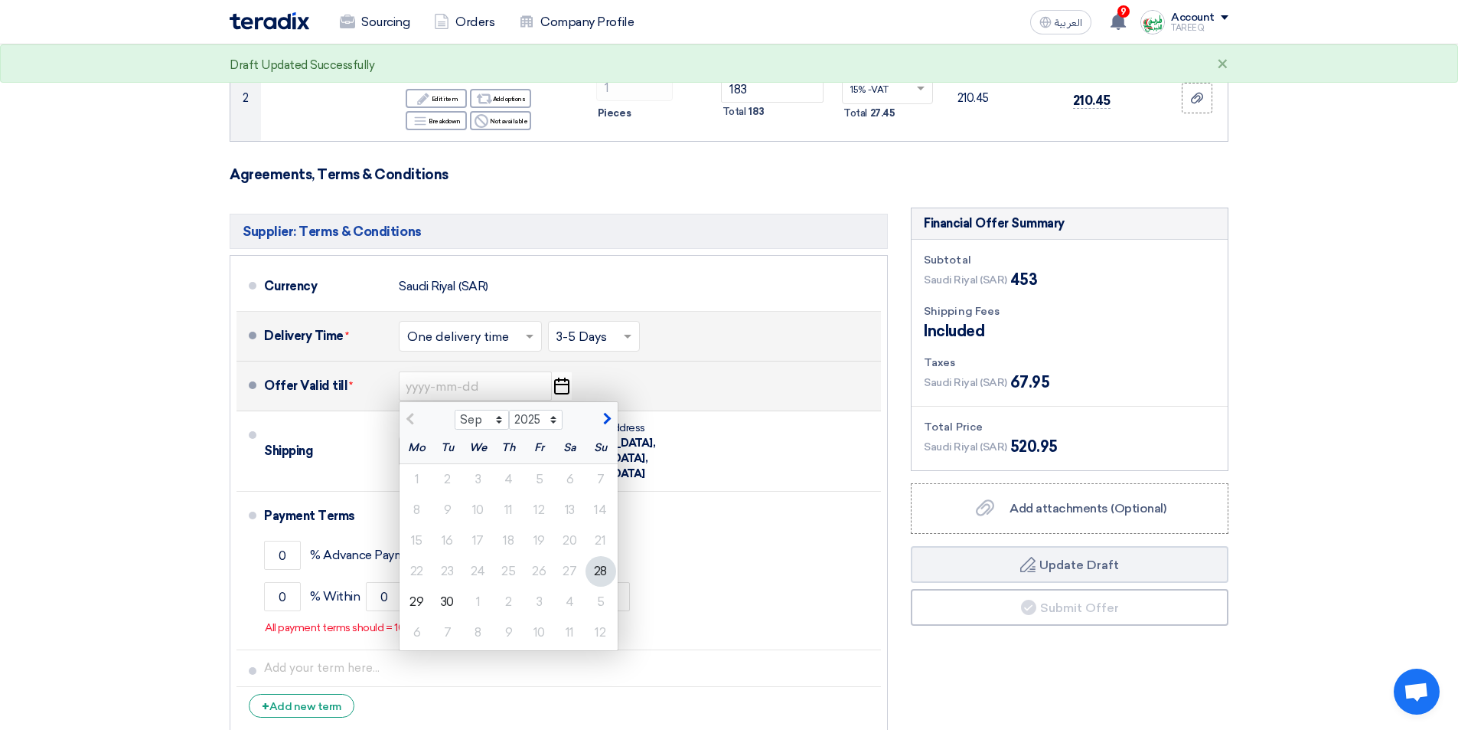
click at [603, 413] on span "button" at bounding box center [605, 419] width 8 height 14
select select "10"
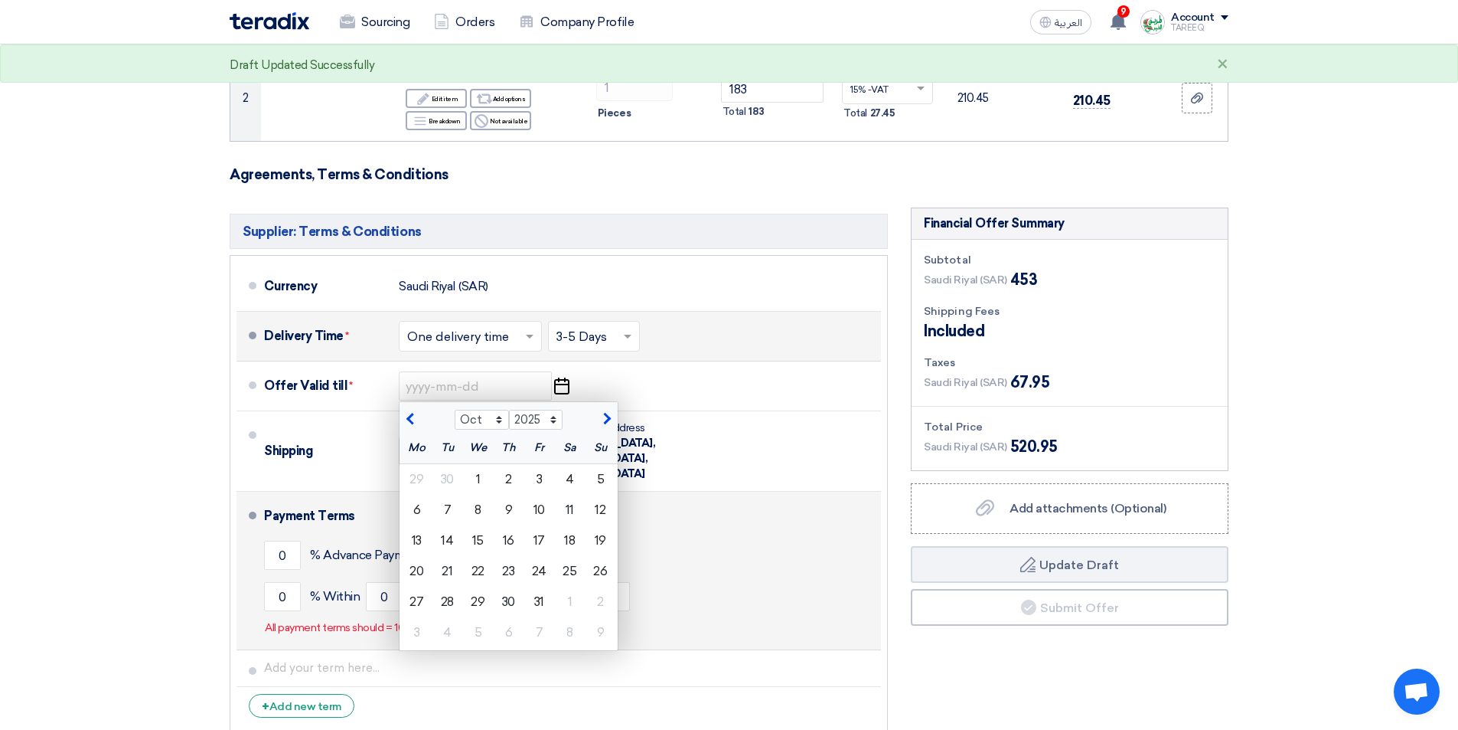
click at [599, 482] on div "5" at bounding box center [601, 479] width 31 height 31
type input "[DATE]"
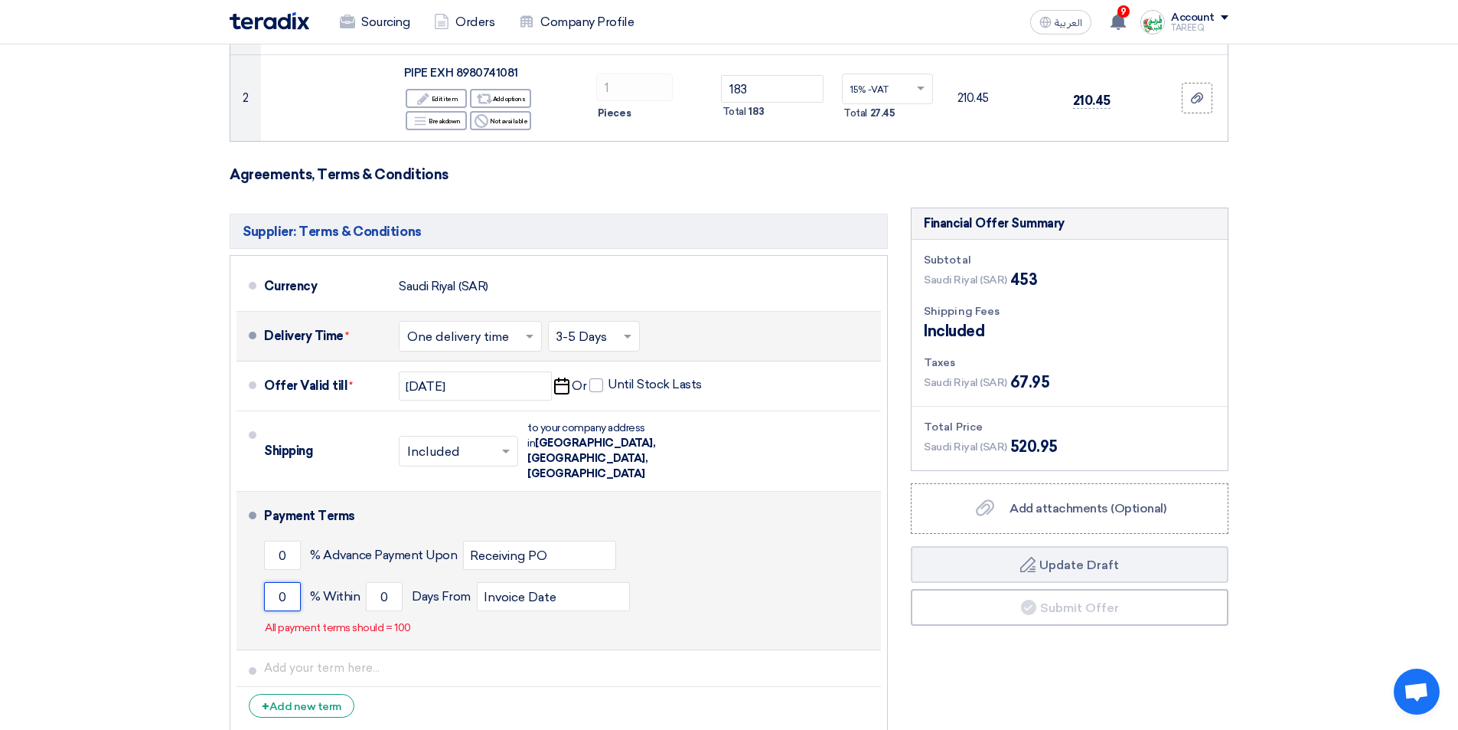
drag, startPoint x: 276, startPoint y: 565, endPoint x: 372, endPoint y: 537, distance: 99.6
click at [278, 582] on input "0" at bounding box center [282, 596] width 37 height 29
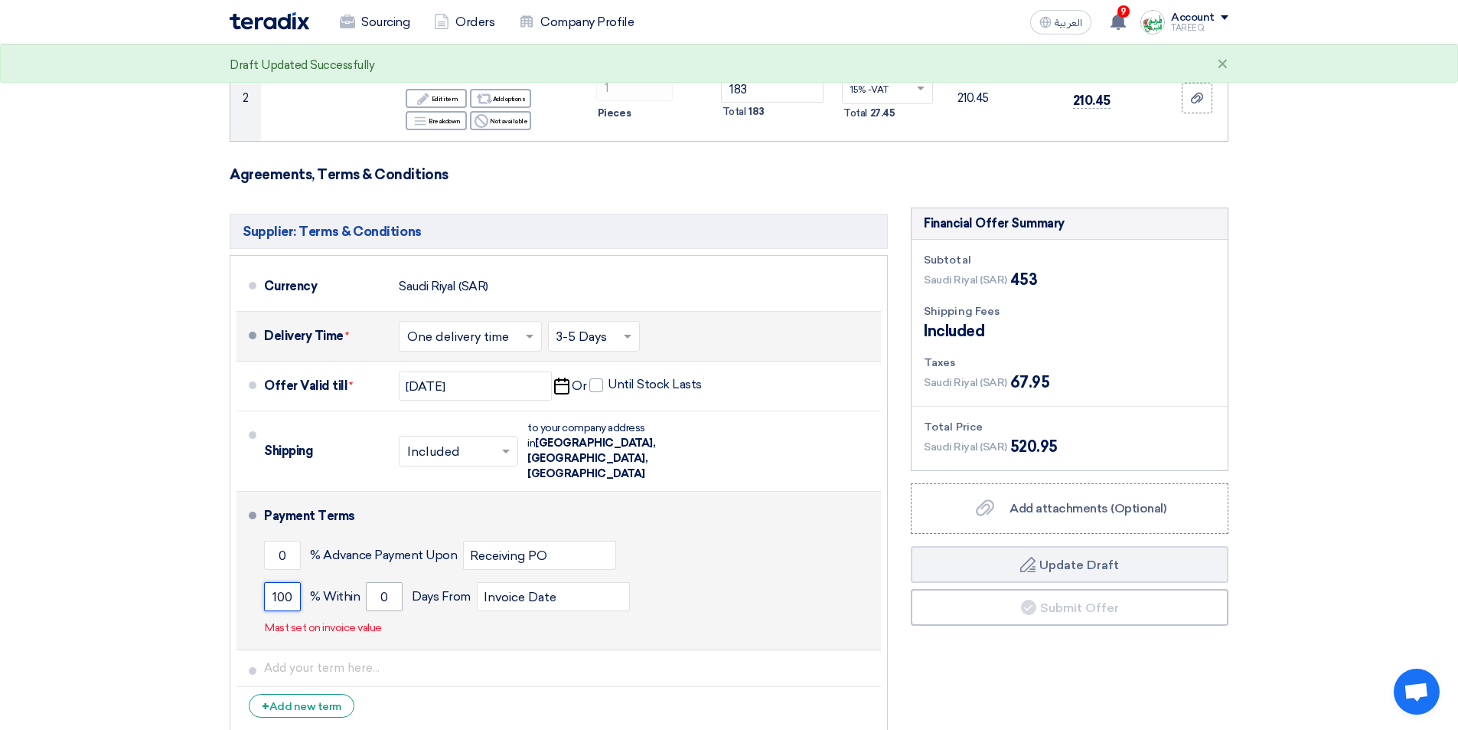
type input "100"
click at [369, 582] on input "0" at bounding box center [384, 596] width 37 height 29
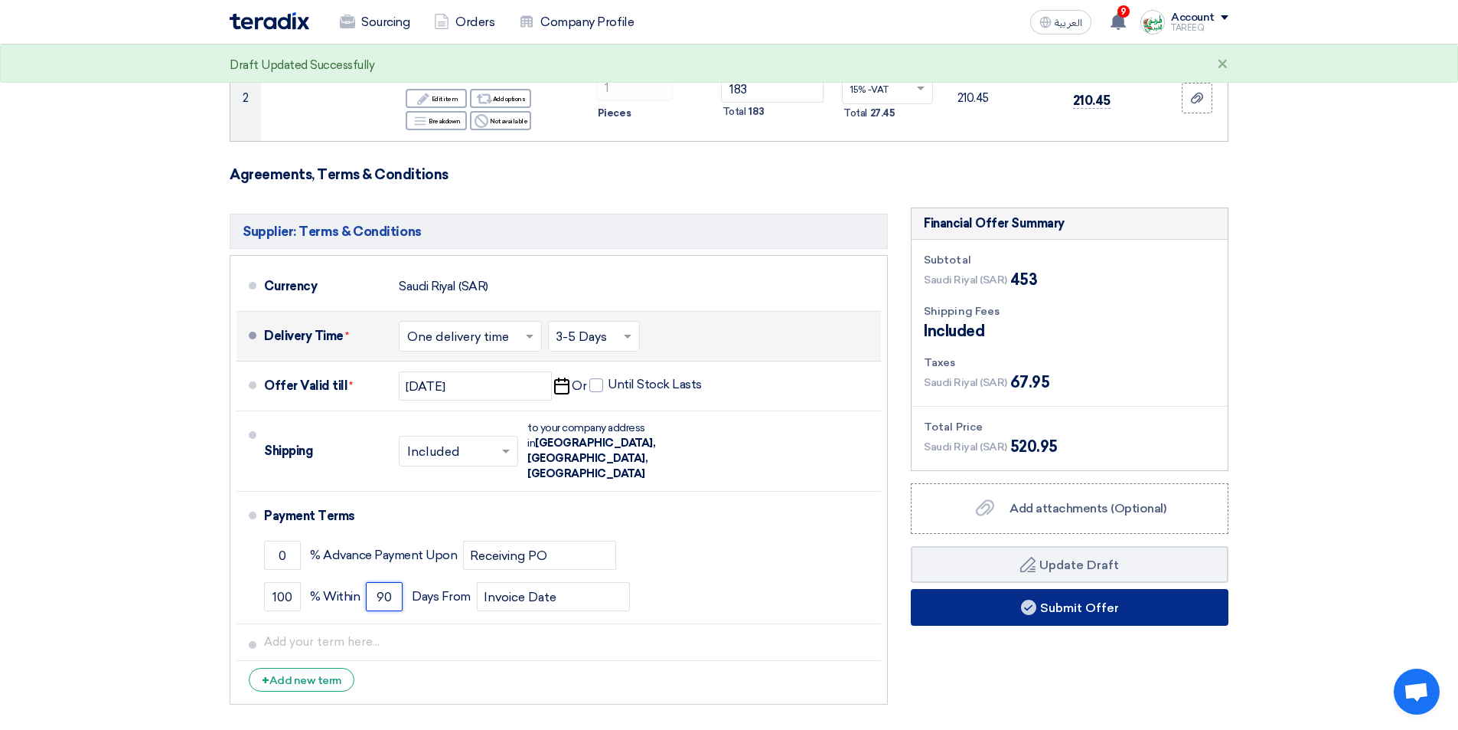
type input "90"
click at [975, 616] on button "Submit Offer" at bounding box center [1070, 607] width 318 height 37
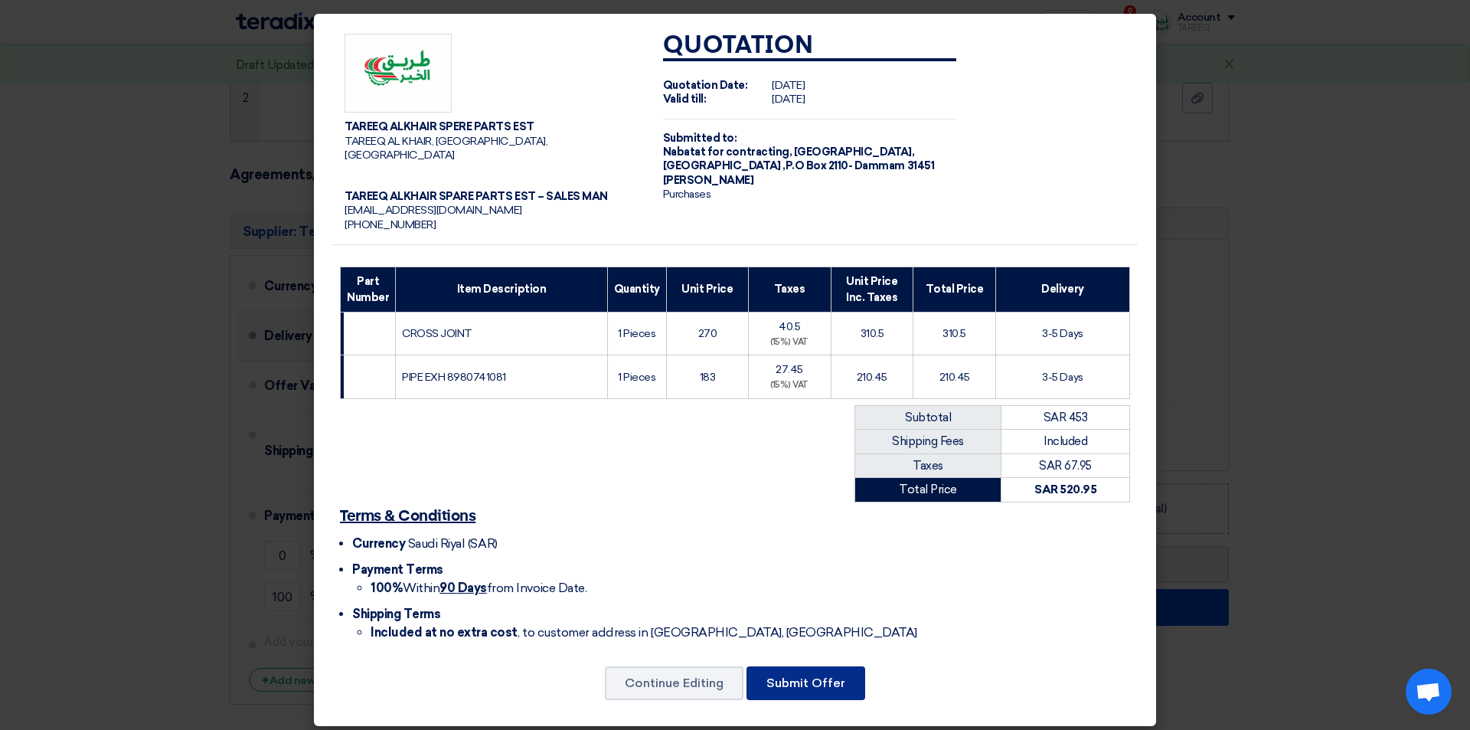
click at [832, 666] on button "Submit Offer" at bounding box center [805, 683] width 119 height 34
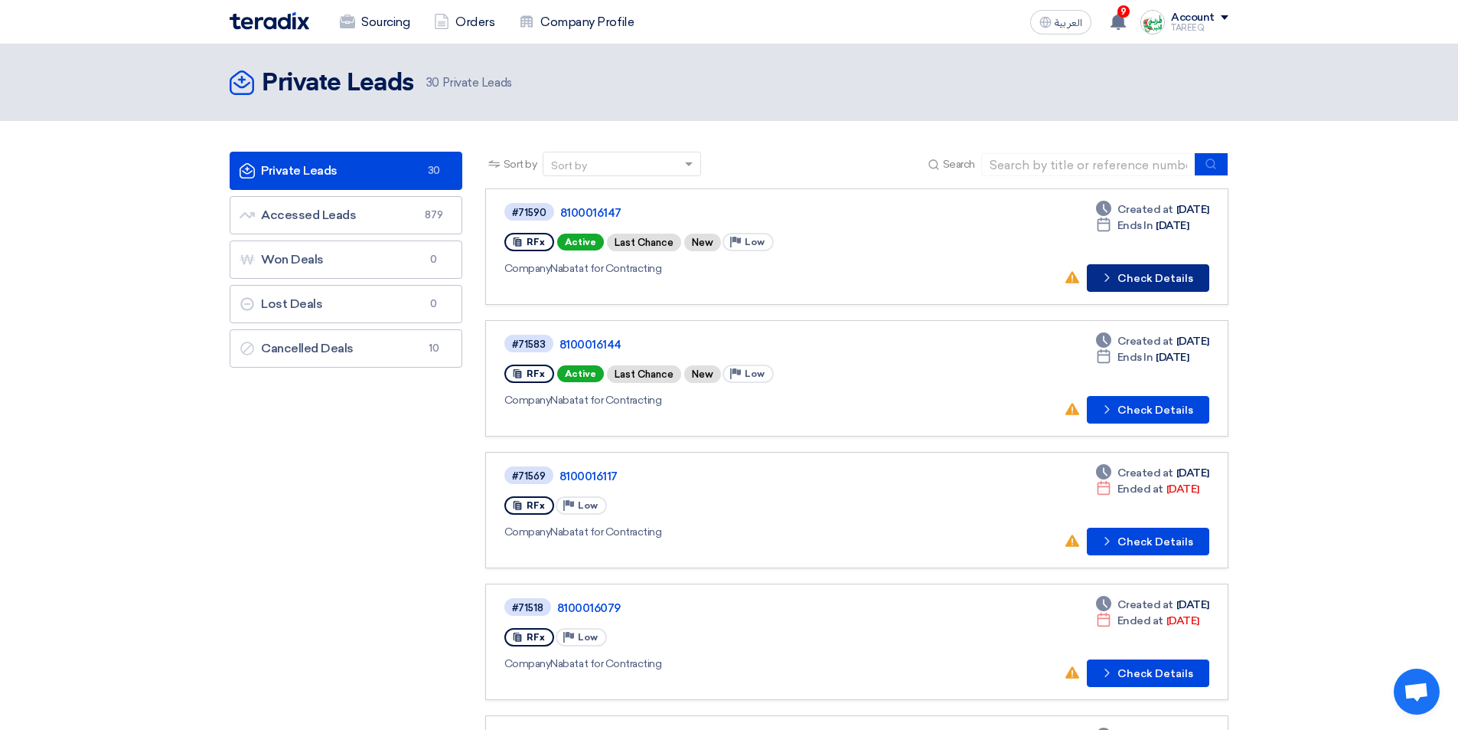
click at [1142, 278] on button "Check details Check Details" at bounding box center [1148, 278] width 122 height 28
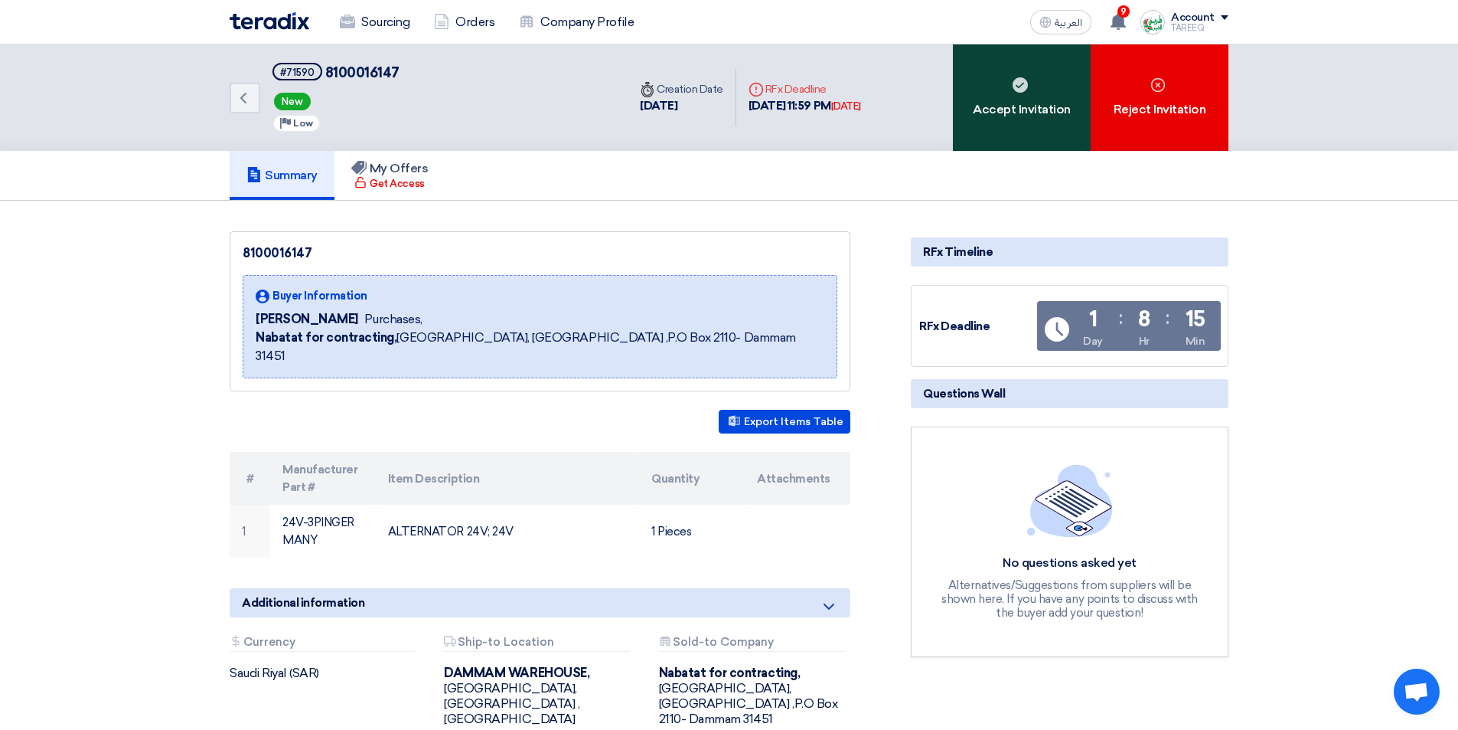
click at [1011, 137] on div "Accept Invitation" at bounding box center [1022, 97] width 138 height 106
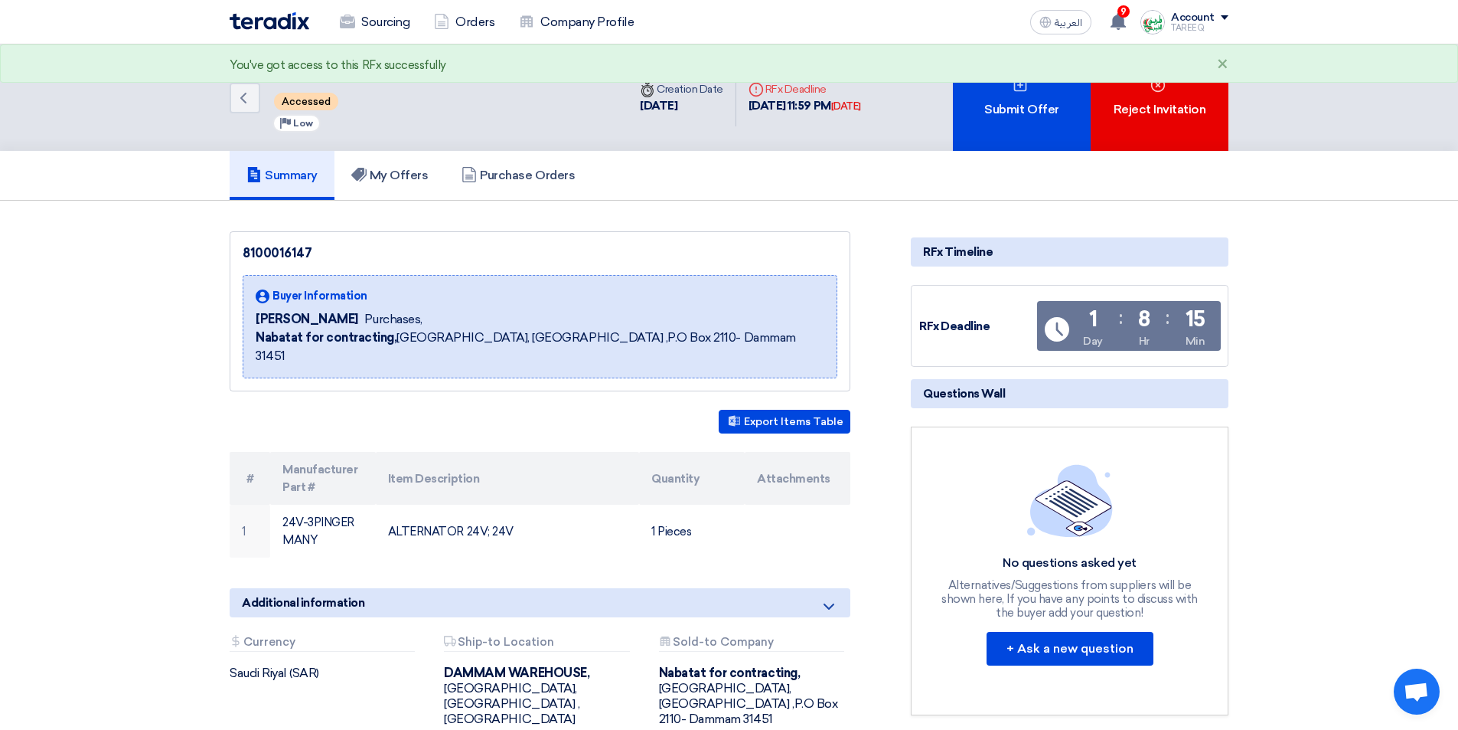
click at [1011, 134] on div "Submit Offer" at bounding box center [1022, 97] width 138 height 106
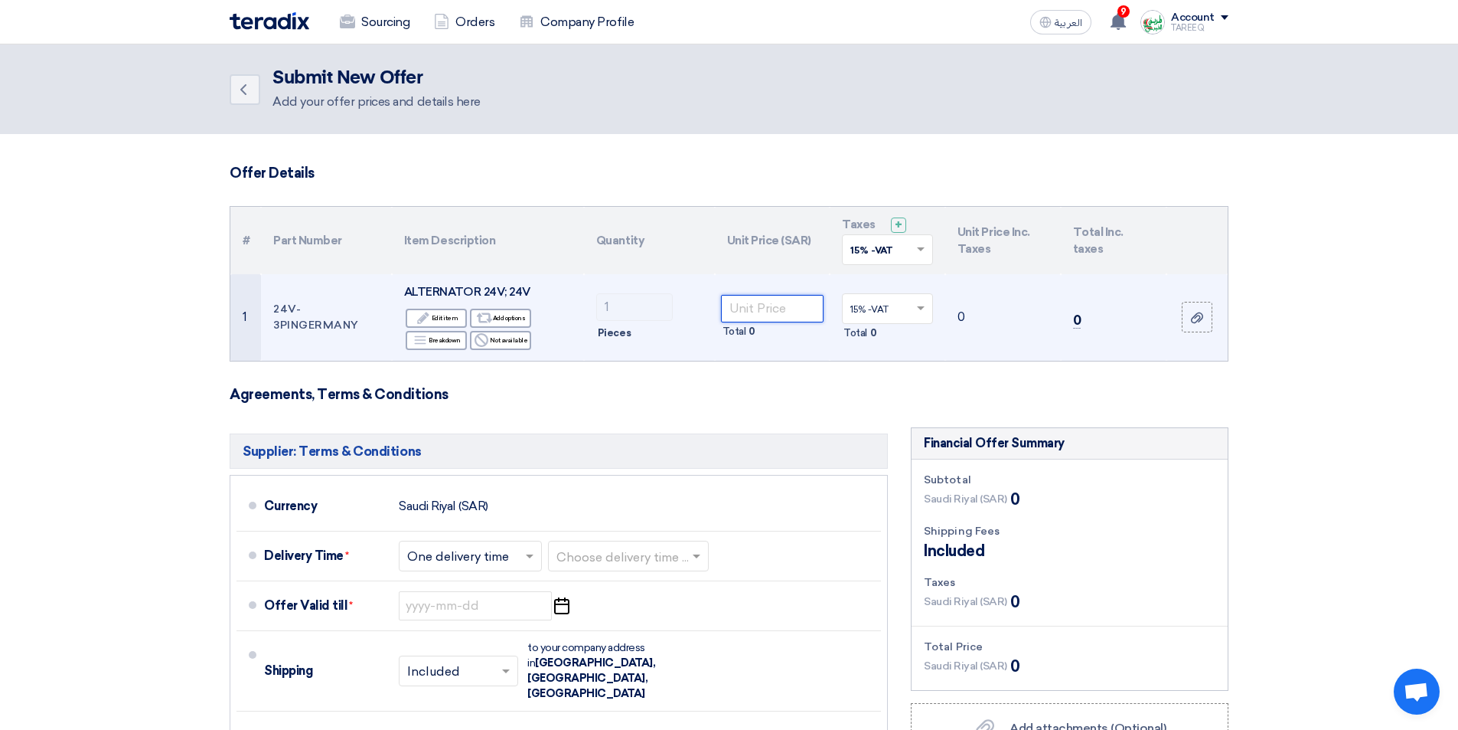
click at [749, 308] on input "number" at bounding box center [772, 309] width 103 height 28
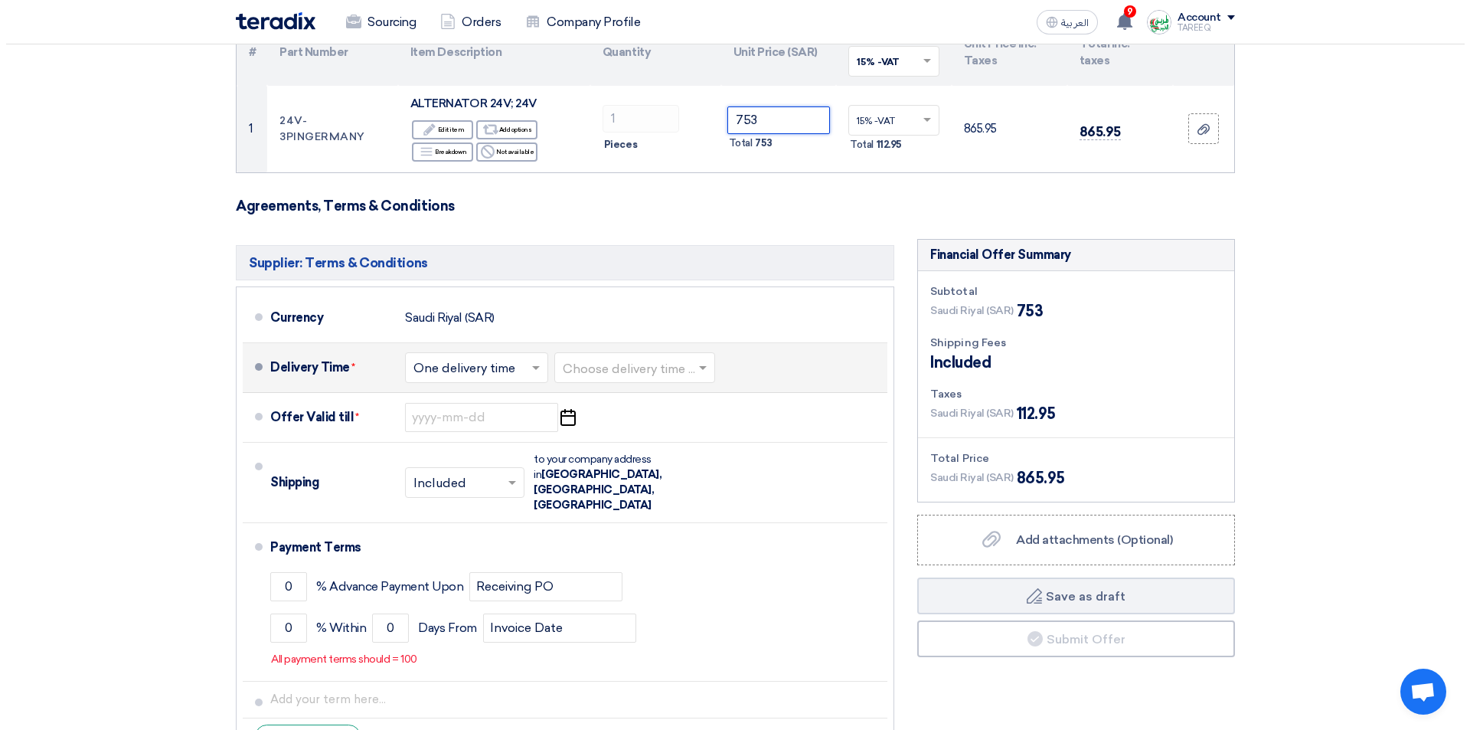
scroll to position [230, 0]
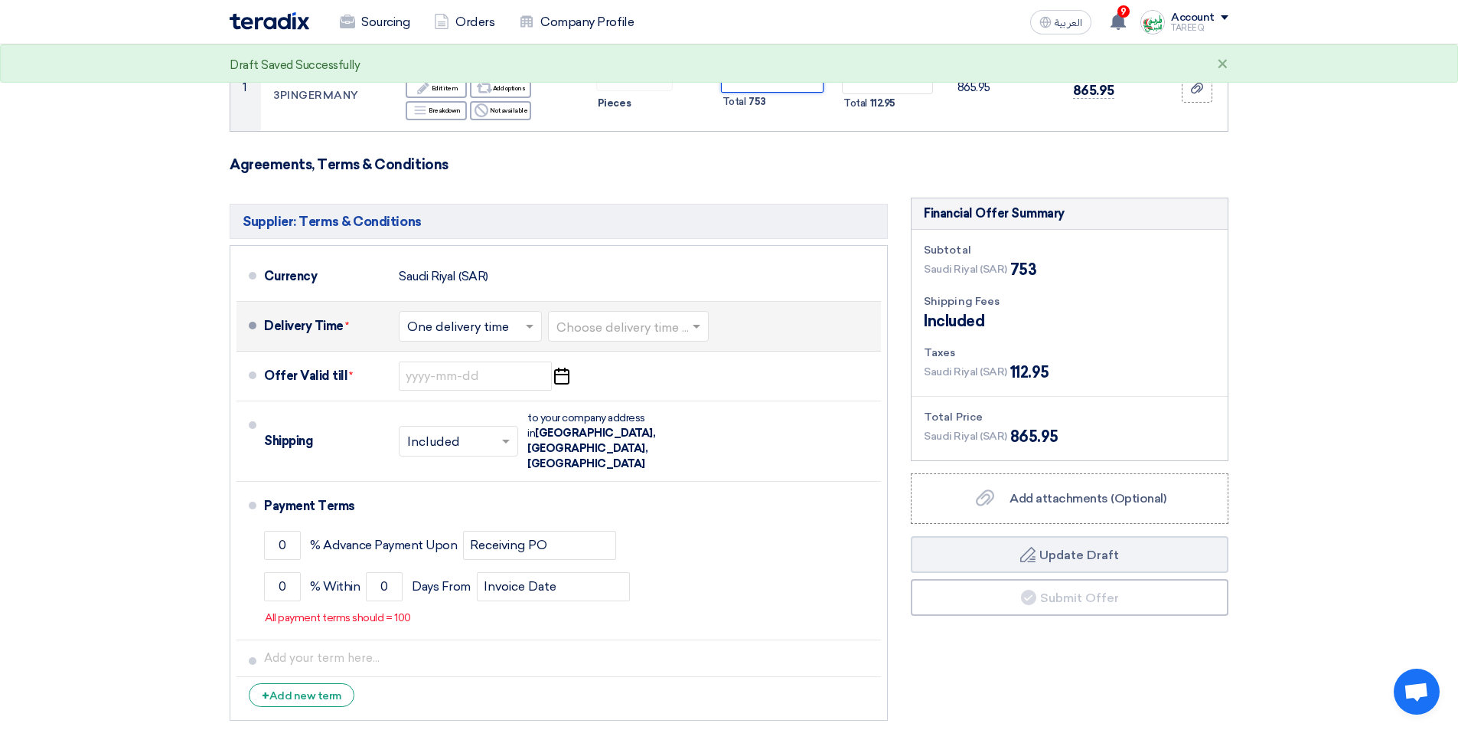
type input "753"
click at [619, 322] on input "text" at bounding box center [629, 327] width 145 height 22
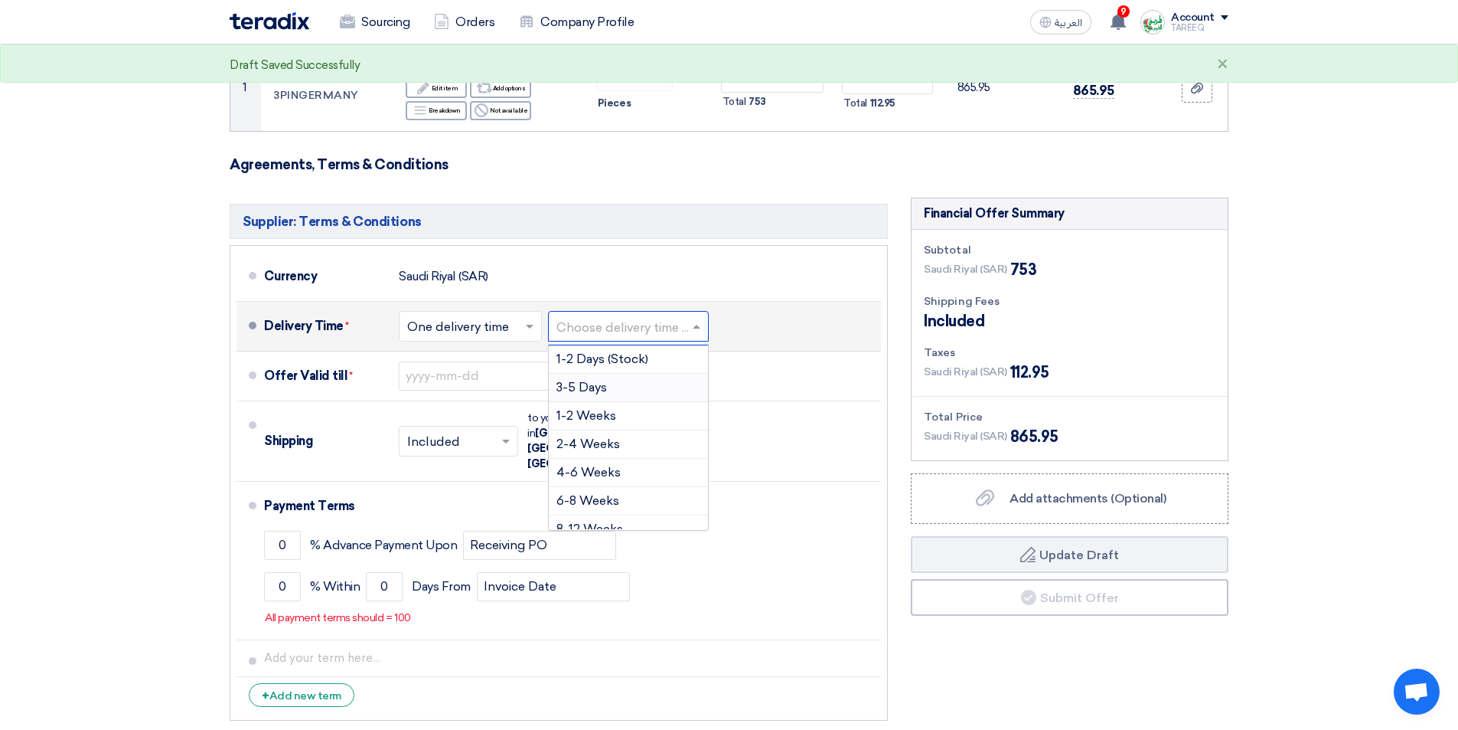
click at [589, 389] on span "3-5 Days" at bounding box center [582, 387] width 51 height 15
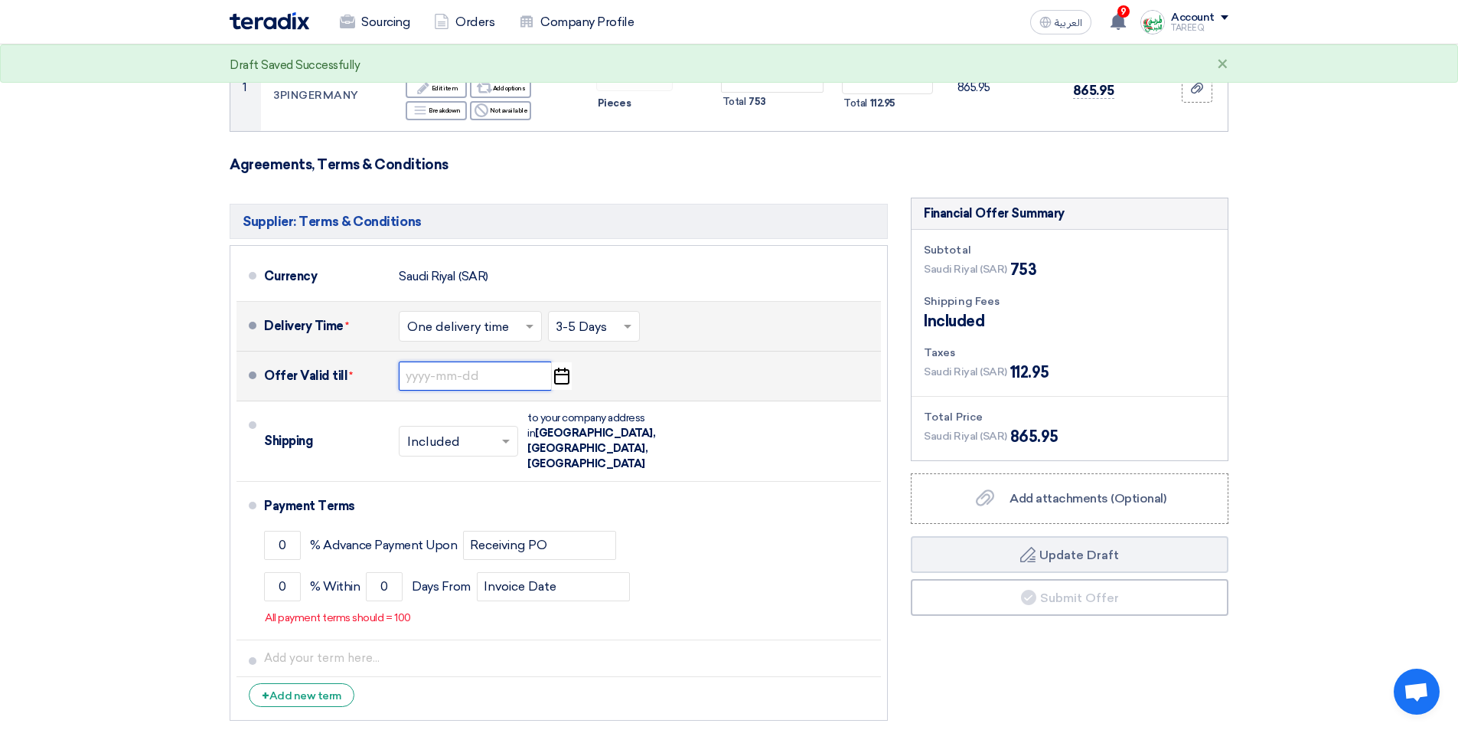
click at [468, 380] on input at bounding box center [475, 375] width 153 height 29
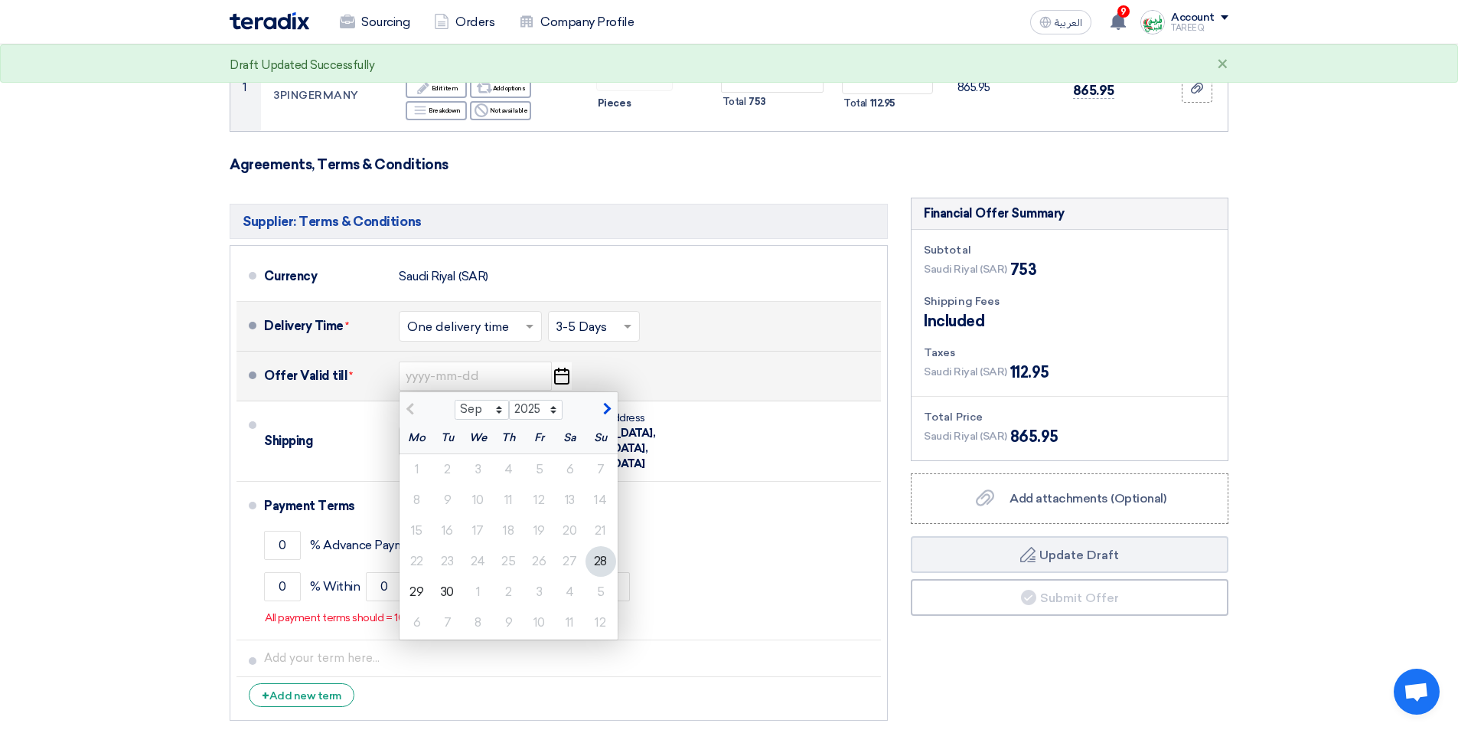
click at [602, 412] on span "button" at bounding box center [605, 409] width 8 height 14
select select "10"
click at [597, 471] on div "5" at bounding box center [601, 469] width 31 height 31
type input "[DATE]"
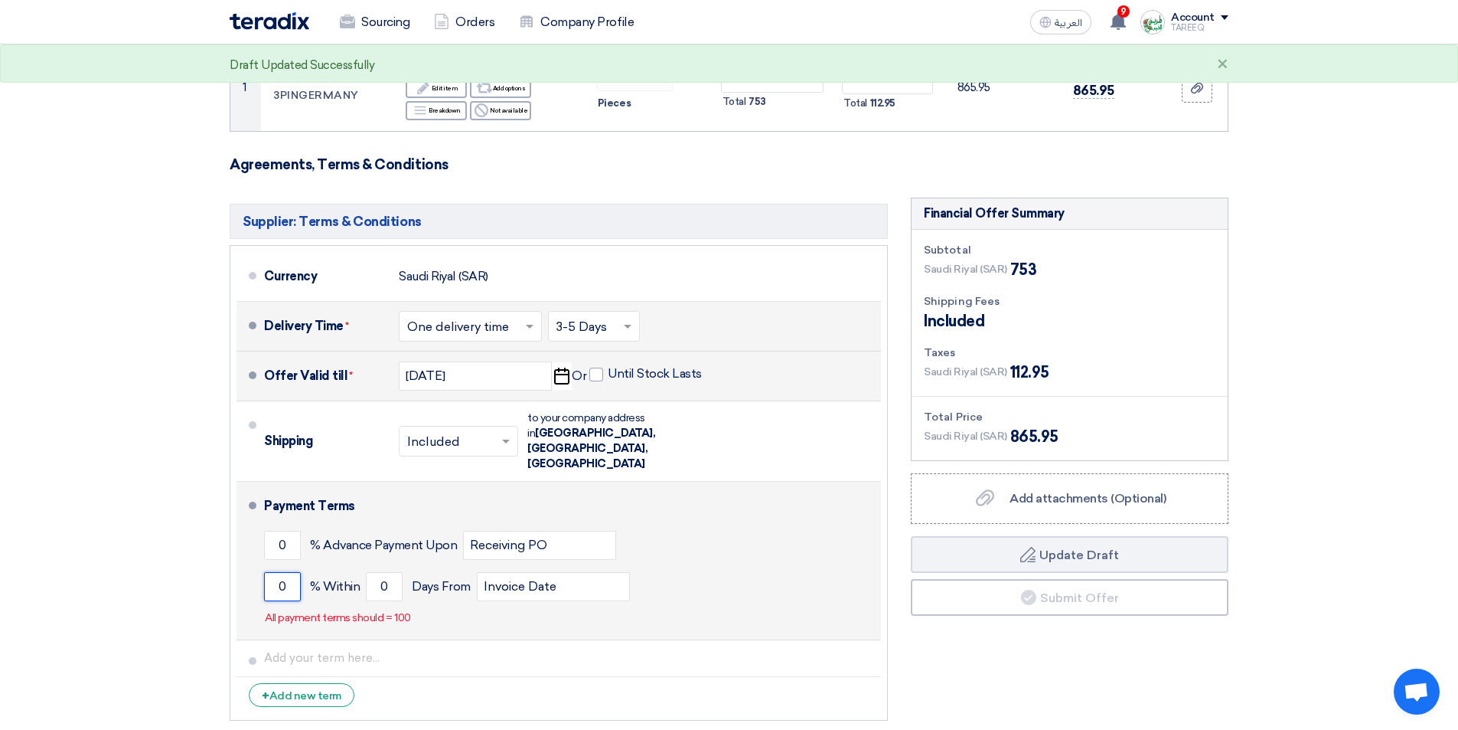
click at [276, 572] on input "0" at bounding box center [282, 586] width 37 height 29
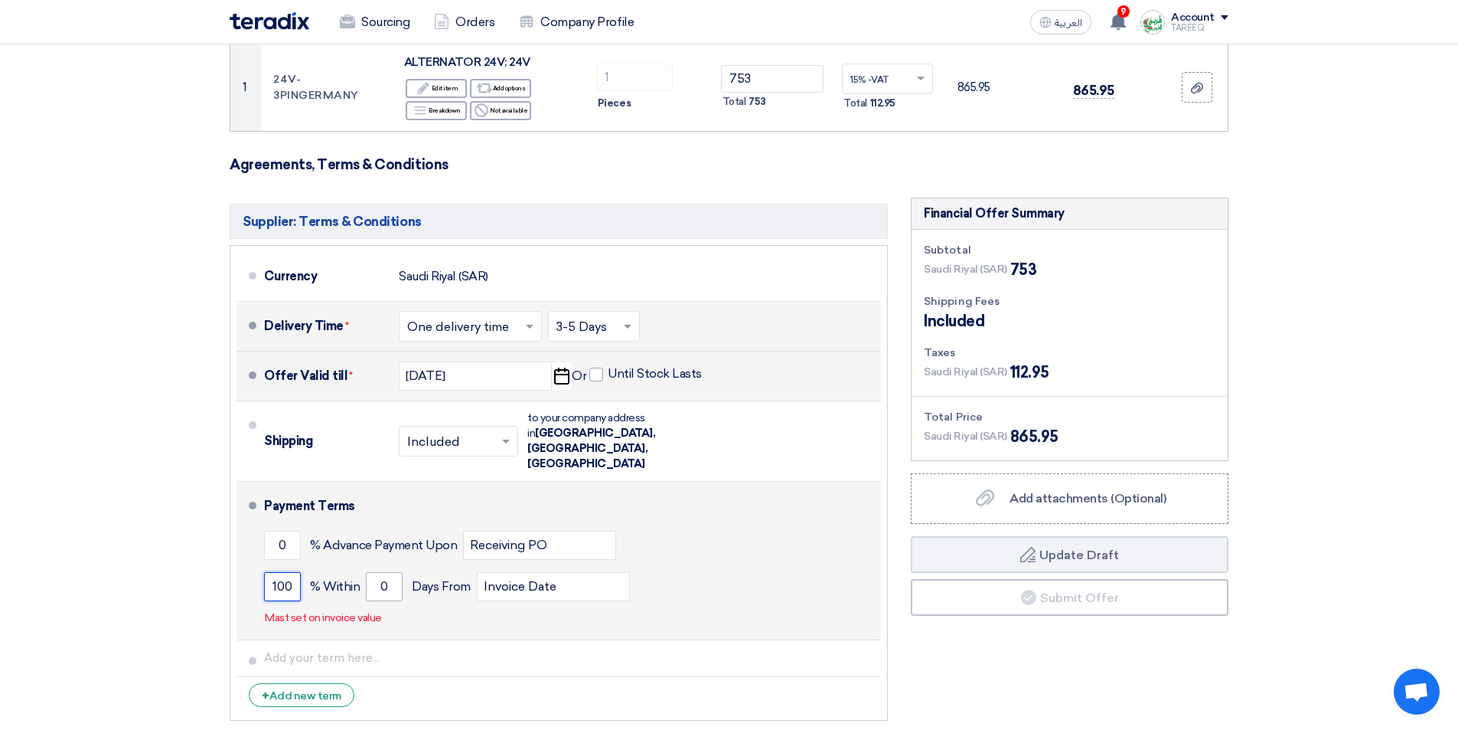
type input "100"
click at [371, 572] on input "0" at bounding box center [384, 586] width 37 height 29
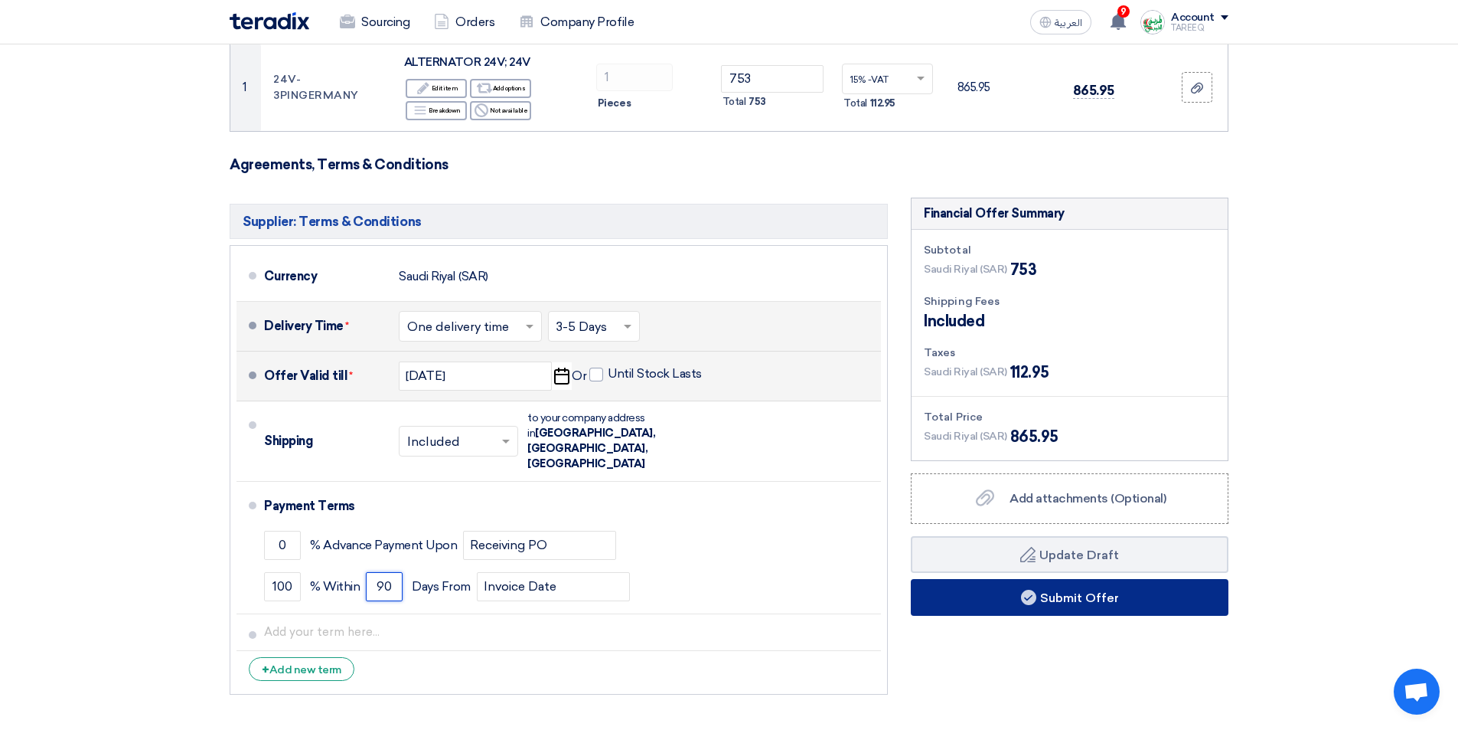
type input "90"
click at [1003, 592] on button "Submit Offer" at bounding box center [1070, 597] width 318 height 37
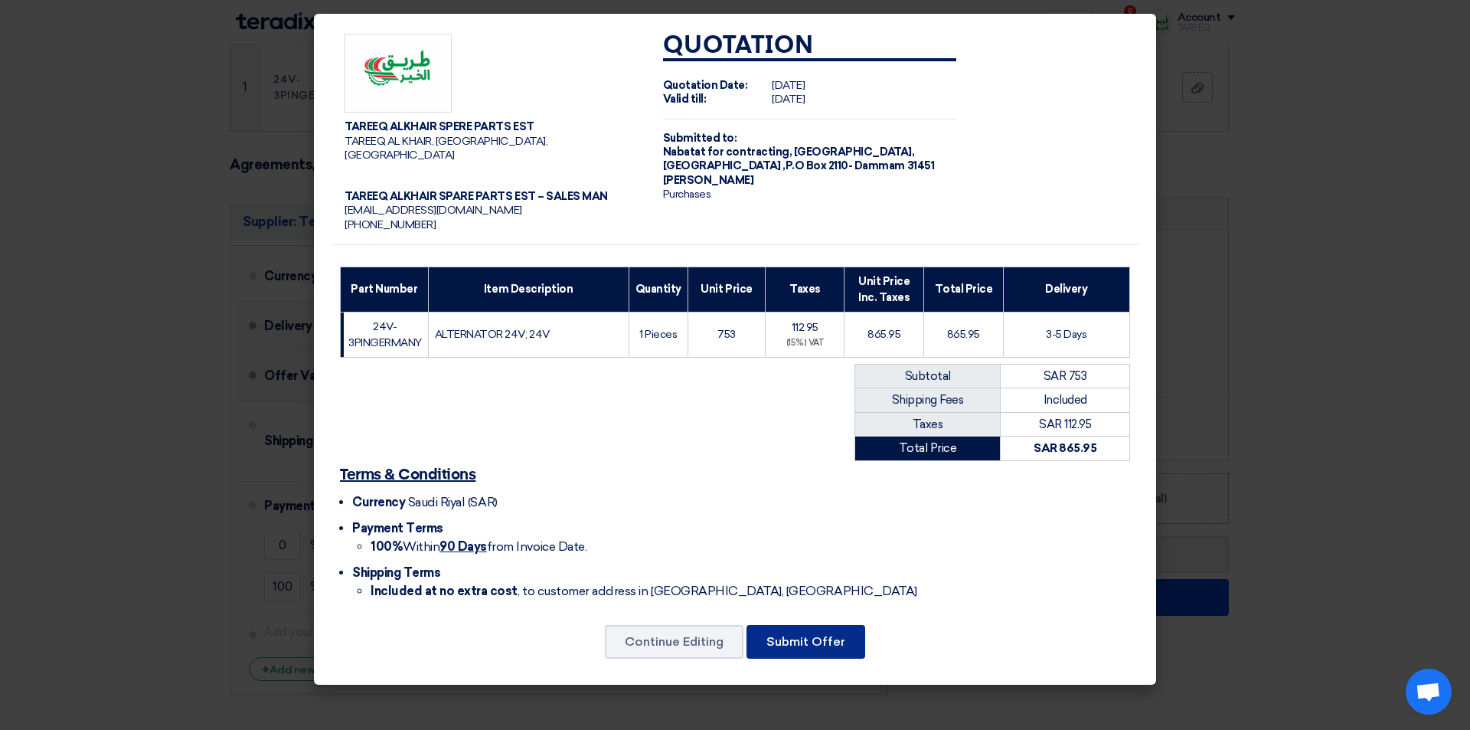
click at [800, 638] on button "Submit Offer" at bounding box center [805, 642] width 119 height 34
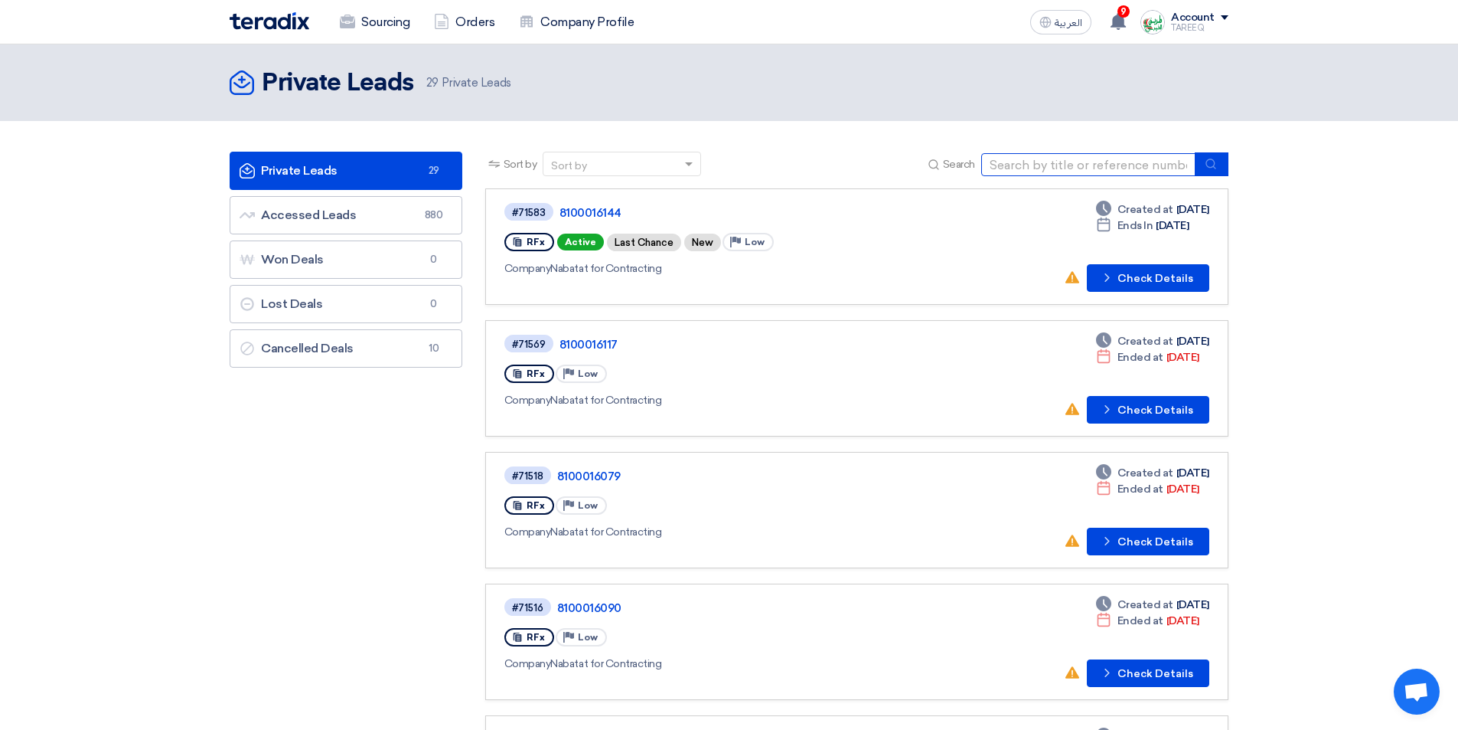
click at [1087, 163] on input at bounding box center [1088, 164] width 214 height 23
type input "16150"
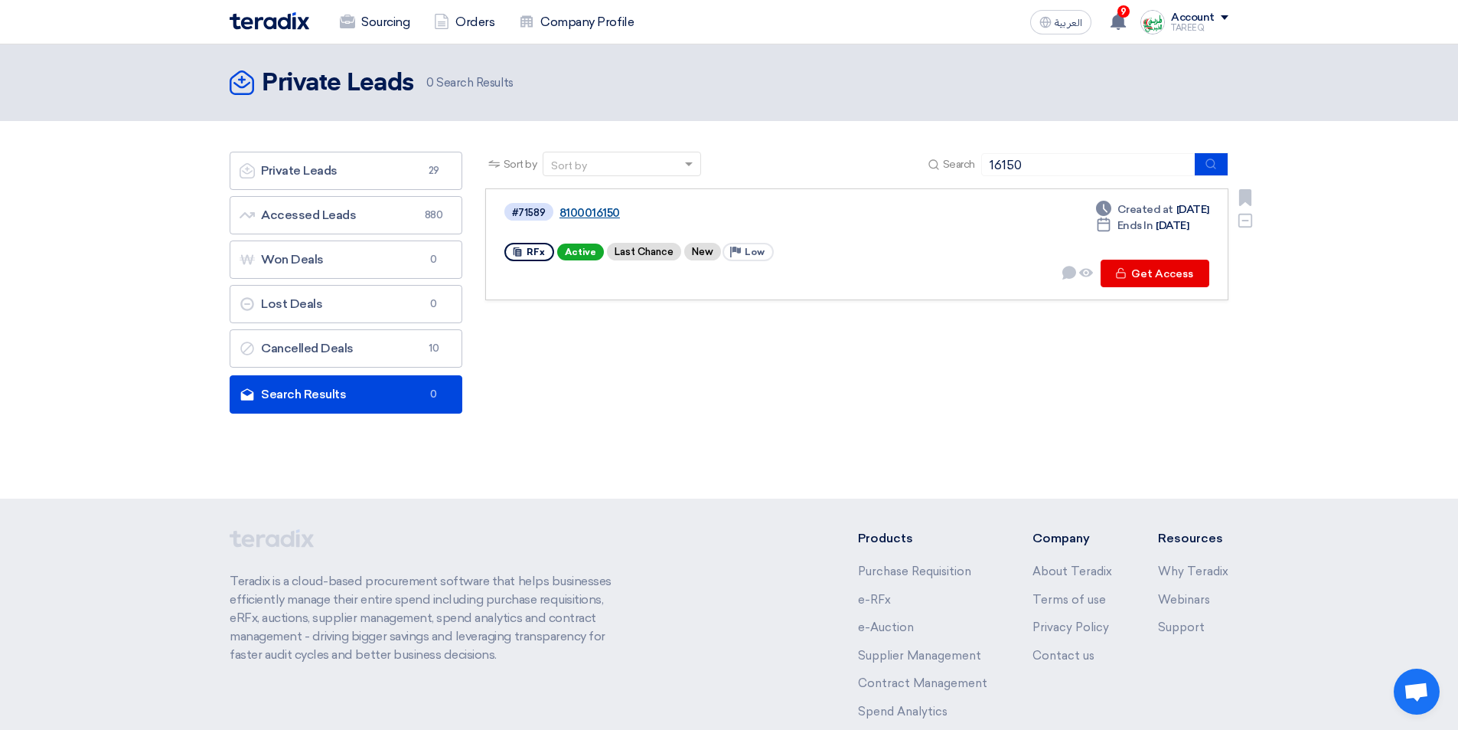
click at [588, 207] on link "8100016150" at bounding box center [751, 213] width 383 height 14
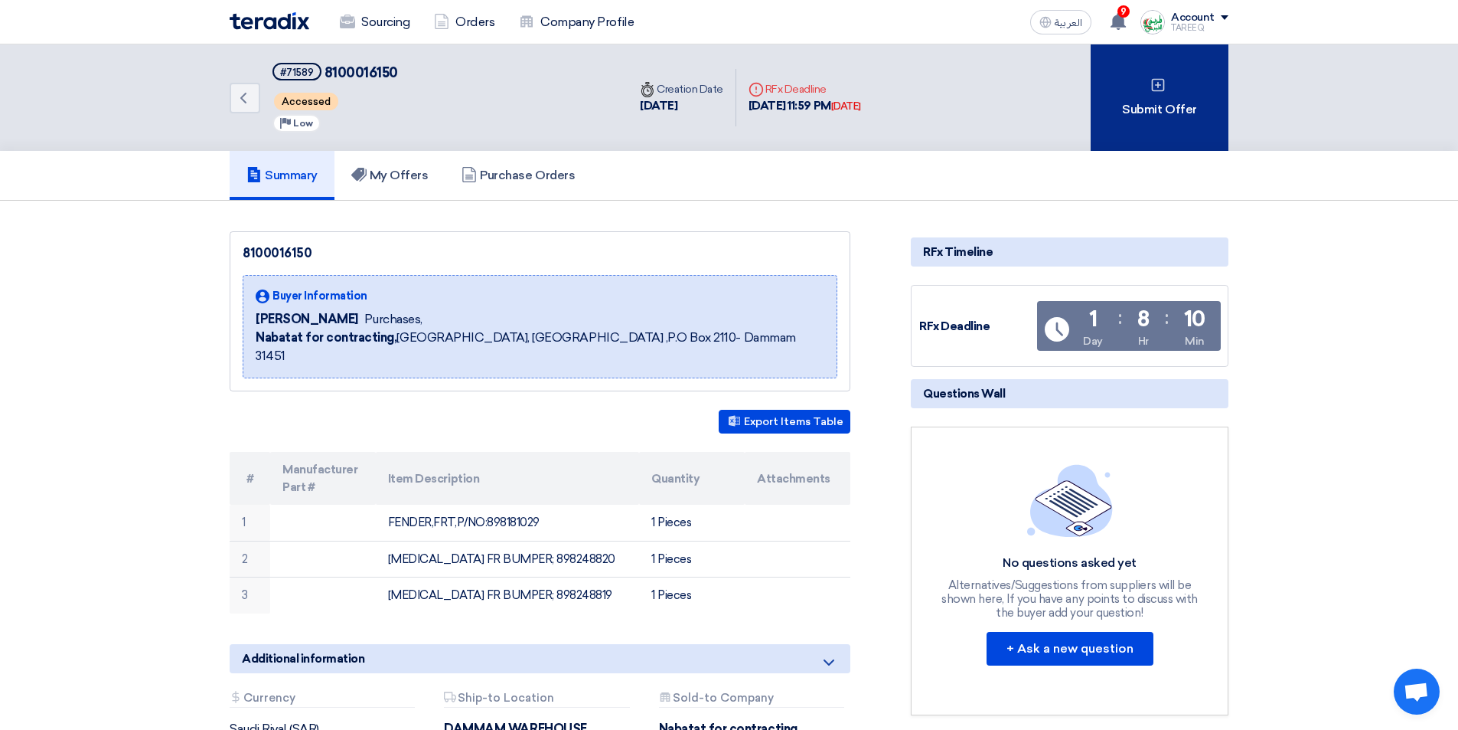
click at [1133, 106] on div "Submit Offer" at bounding box center [1160, 97] width 138 height 106
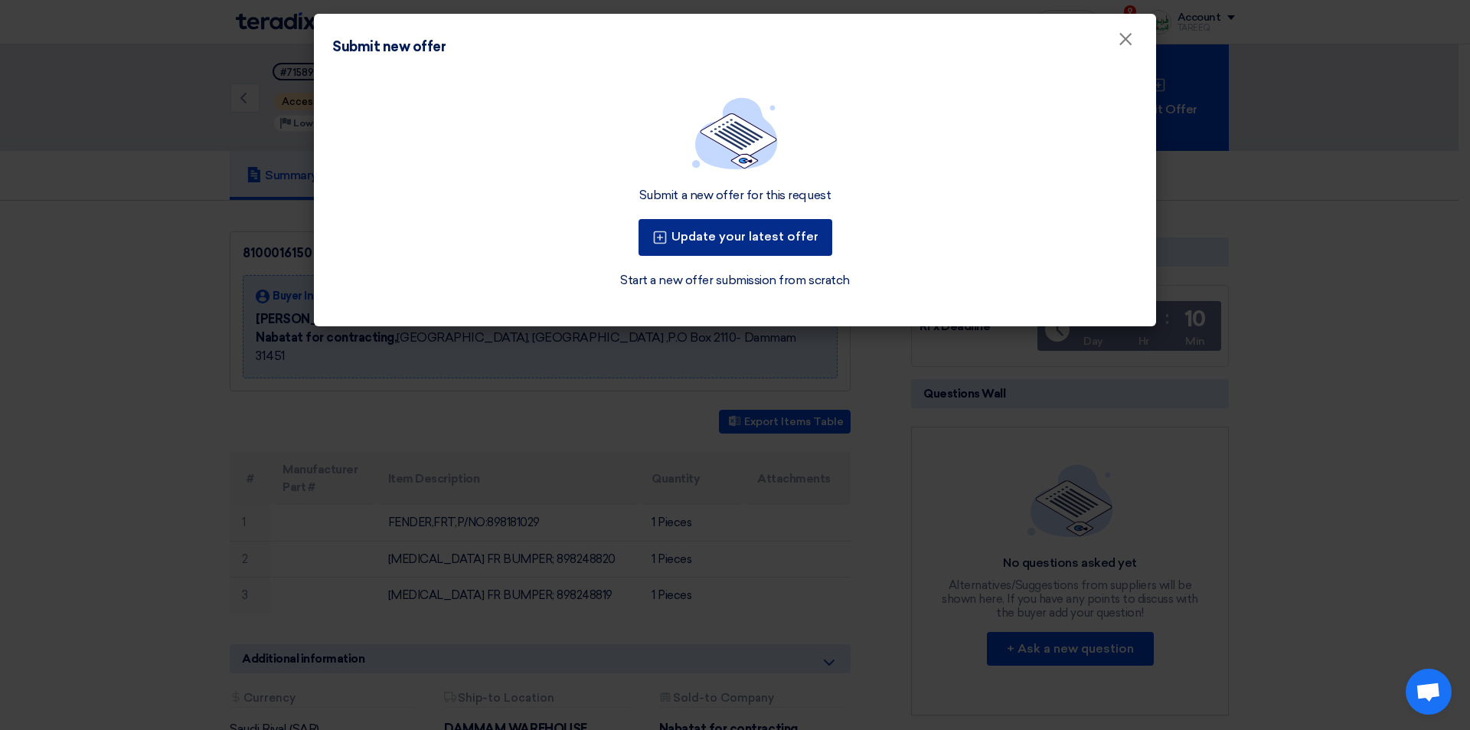
click at [740, 239] on button "Update your latest offer" at bounding box center [735, 237] width 194 height 37
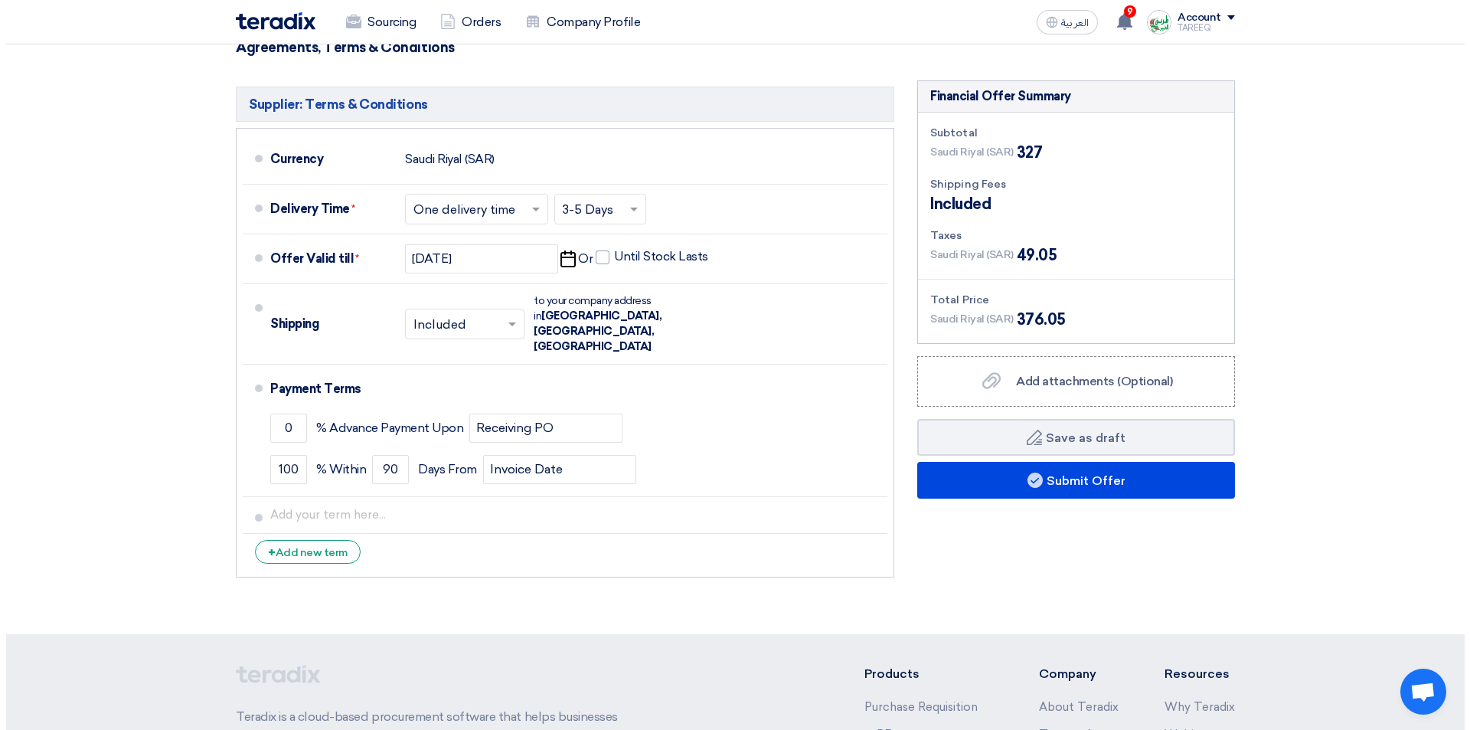
scroll to position [612, 0]
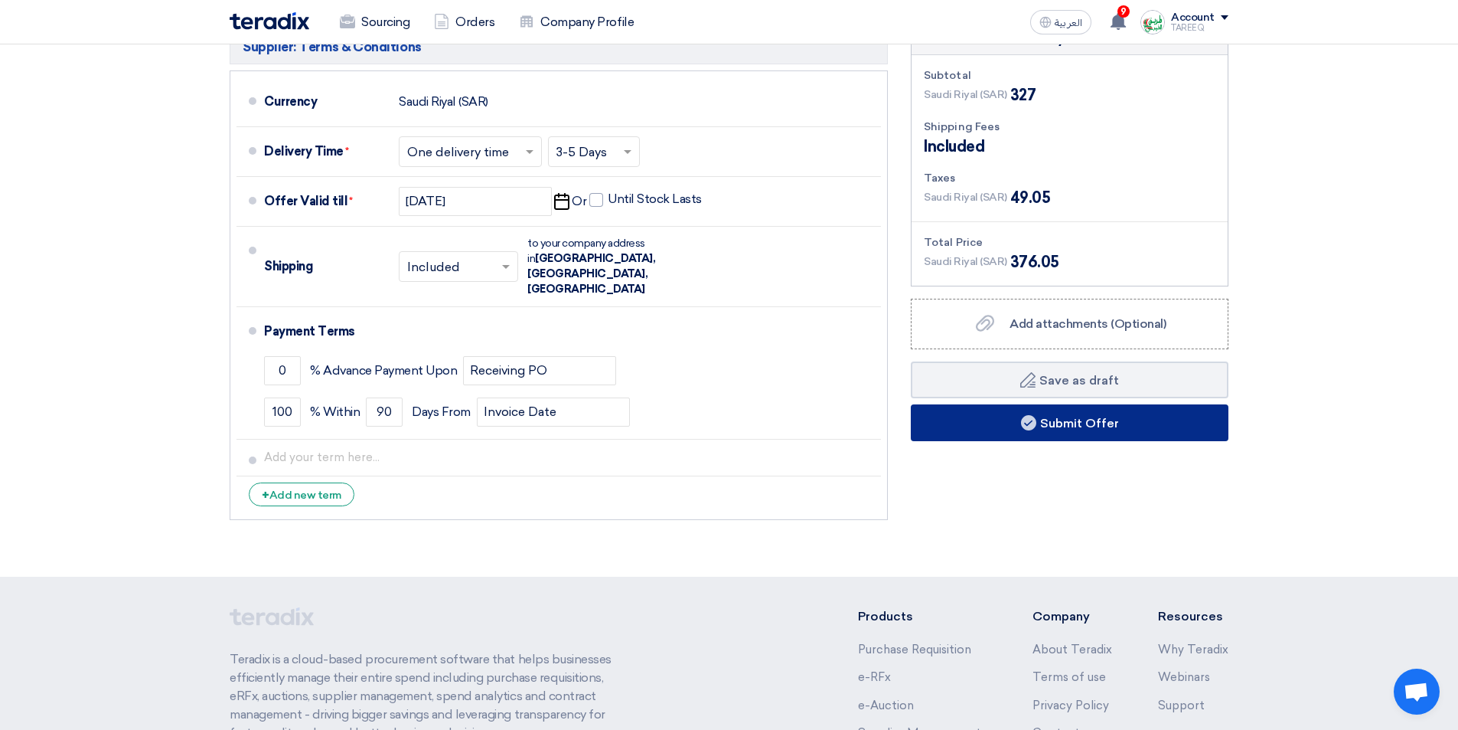
click at [949, 417] on button "Submit Offer" at bounding box center [1070, 422] width 318 height 37
